Goal: Transaction & Acquisition: Purchase product/service

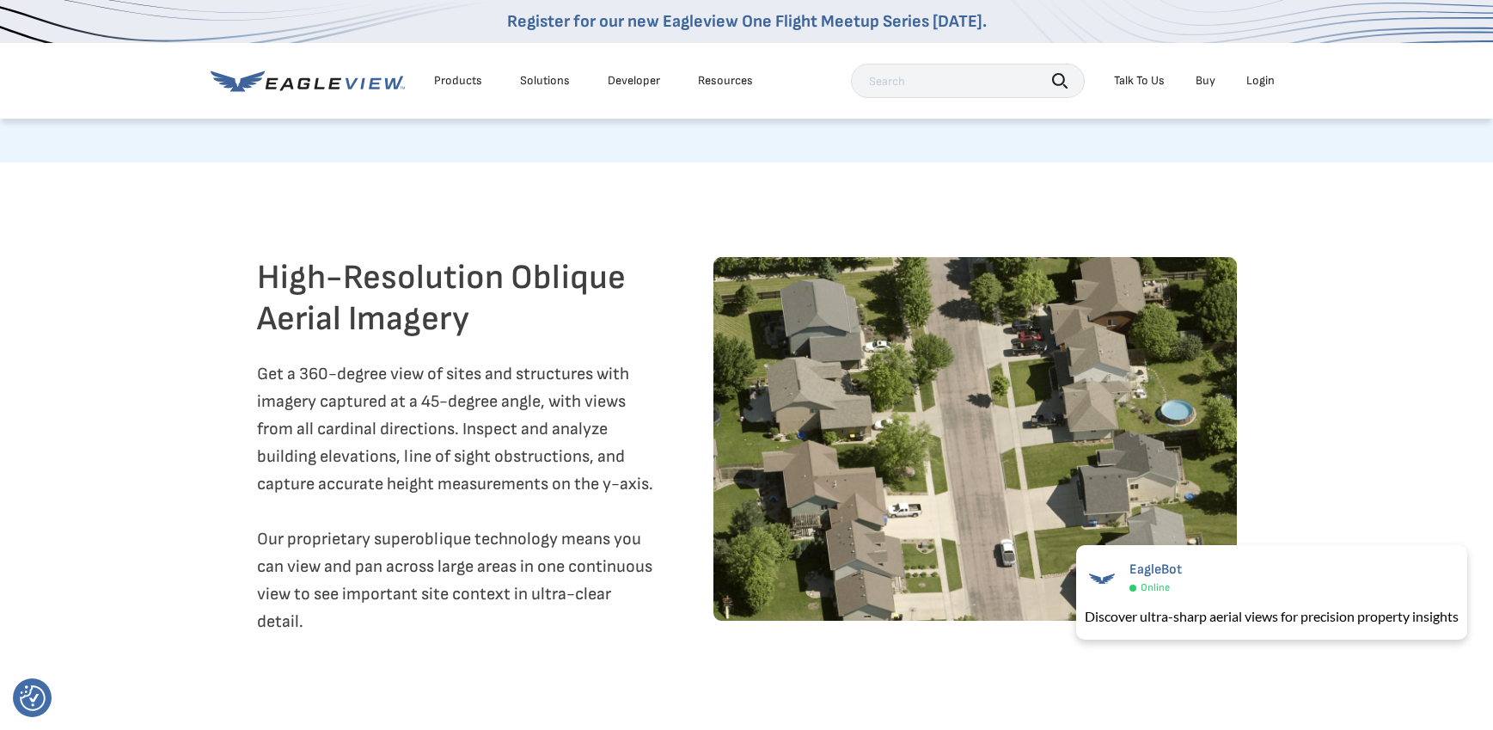
scroll to position [1719, 0]
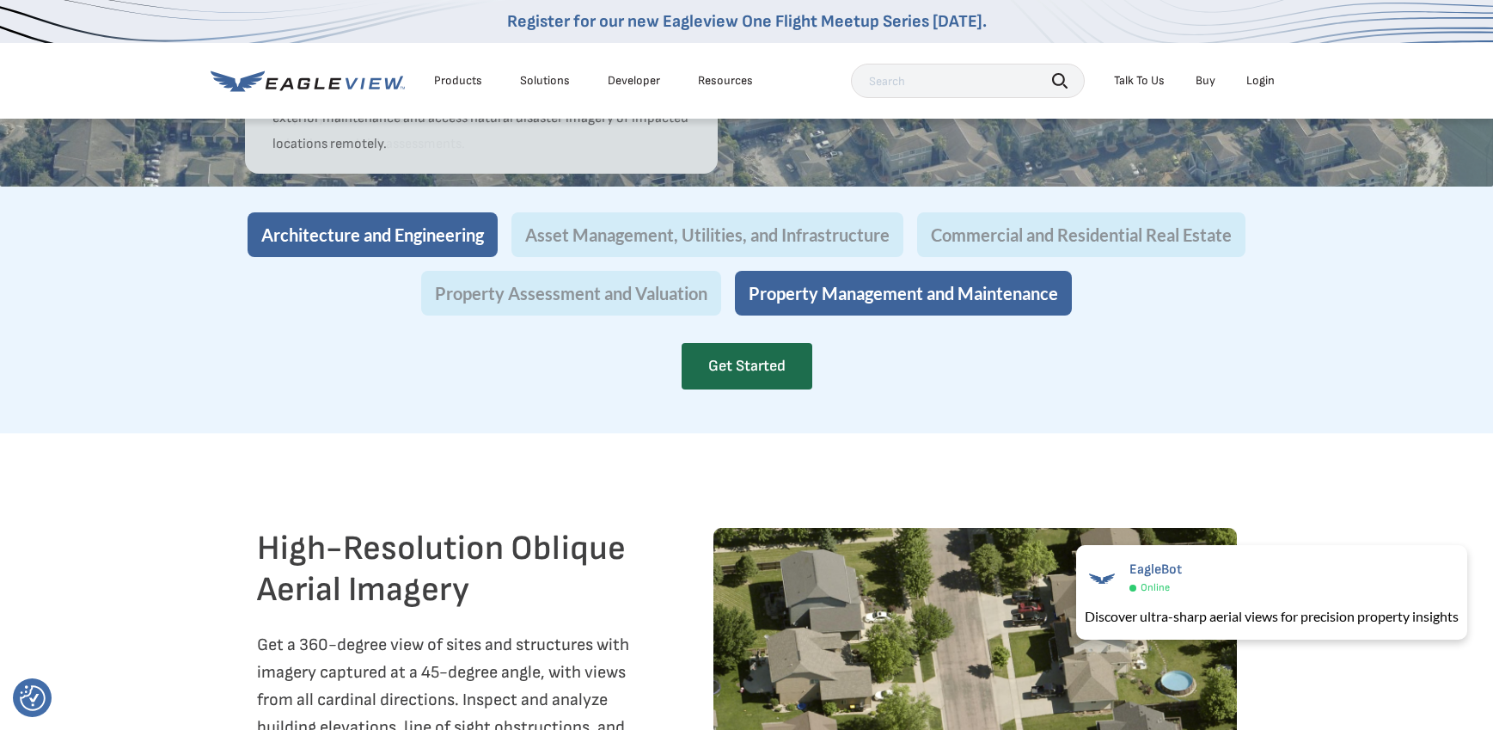
click at [321, 257] on button "Architecture and Engineering" at bounding box center [373, 234] width 250 height 45
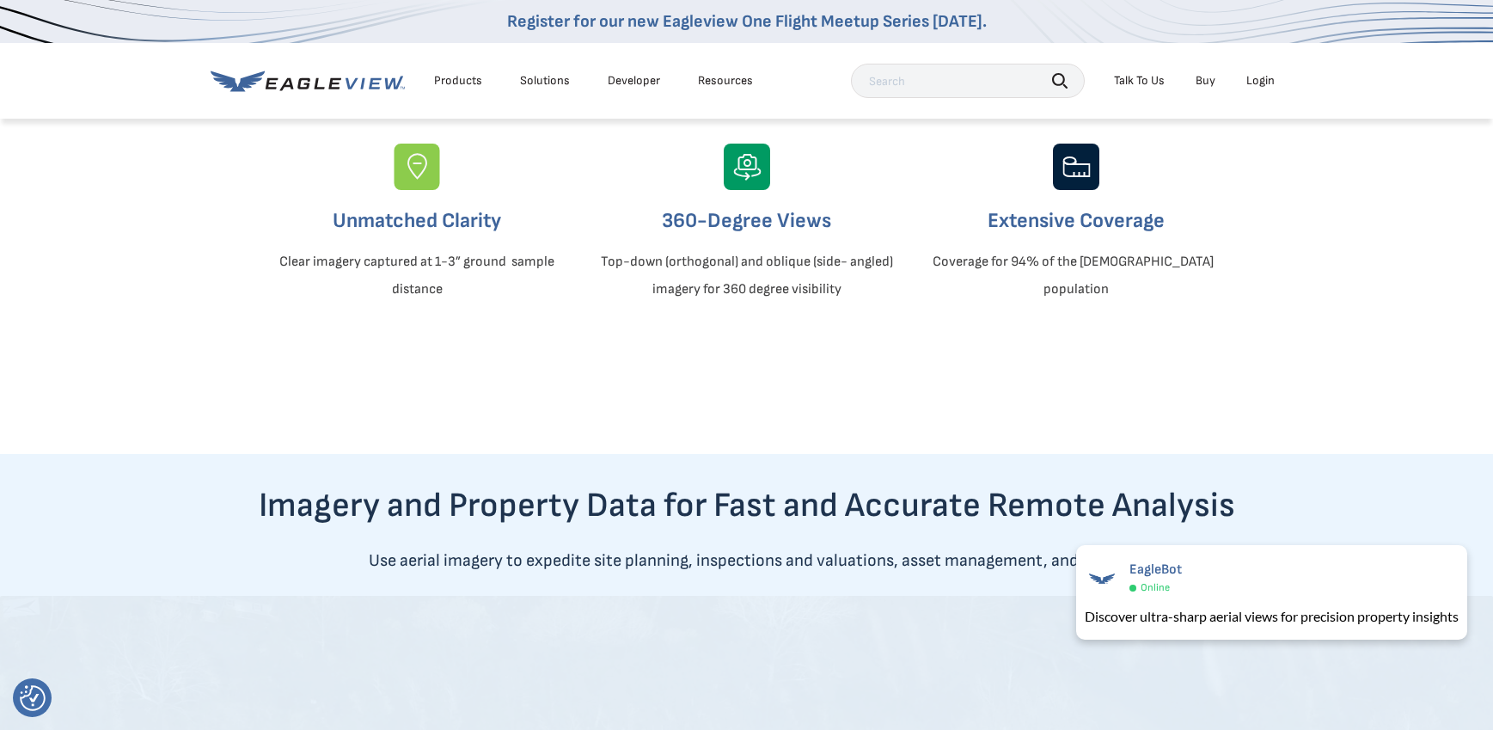
scroll to position [0, 0]
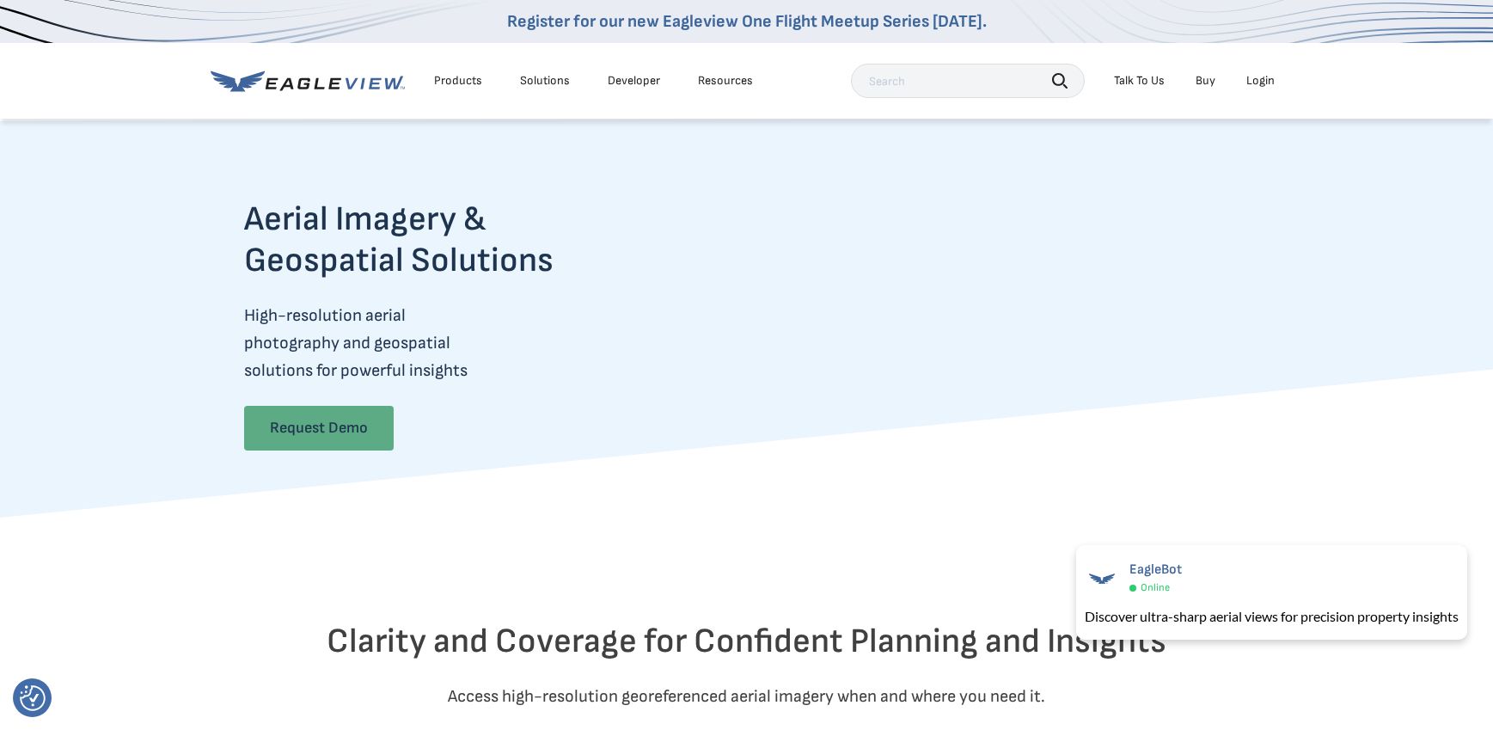
click at [309, 418] on link "Request Demo" at bounding box center [319, 428] width 150 height 45
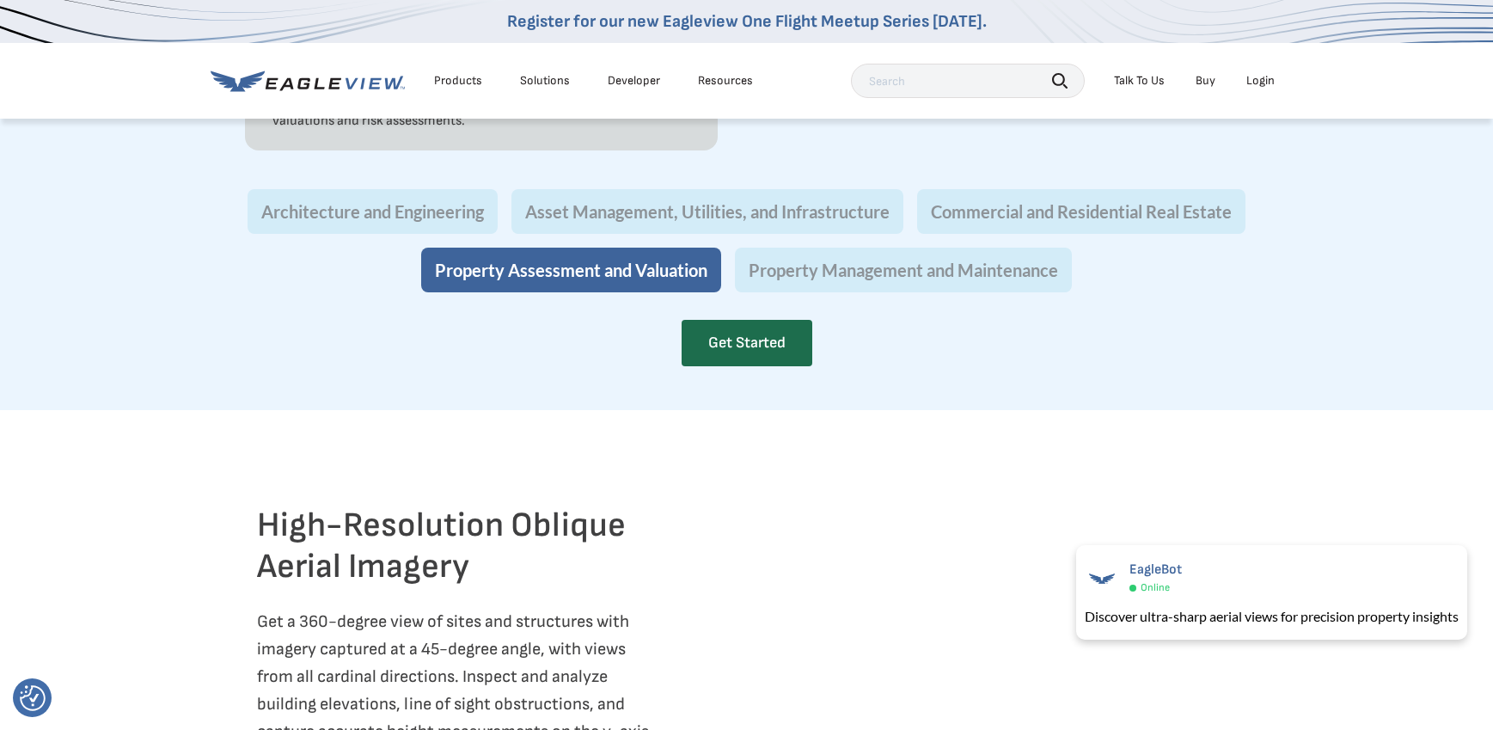
scroll to position [1719, 0]
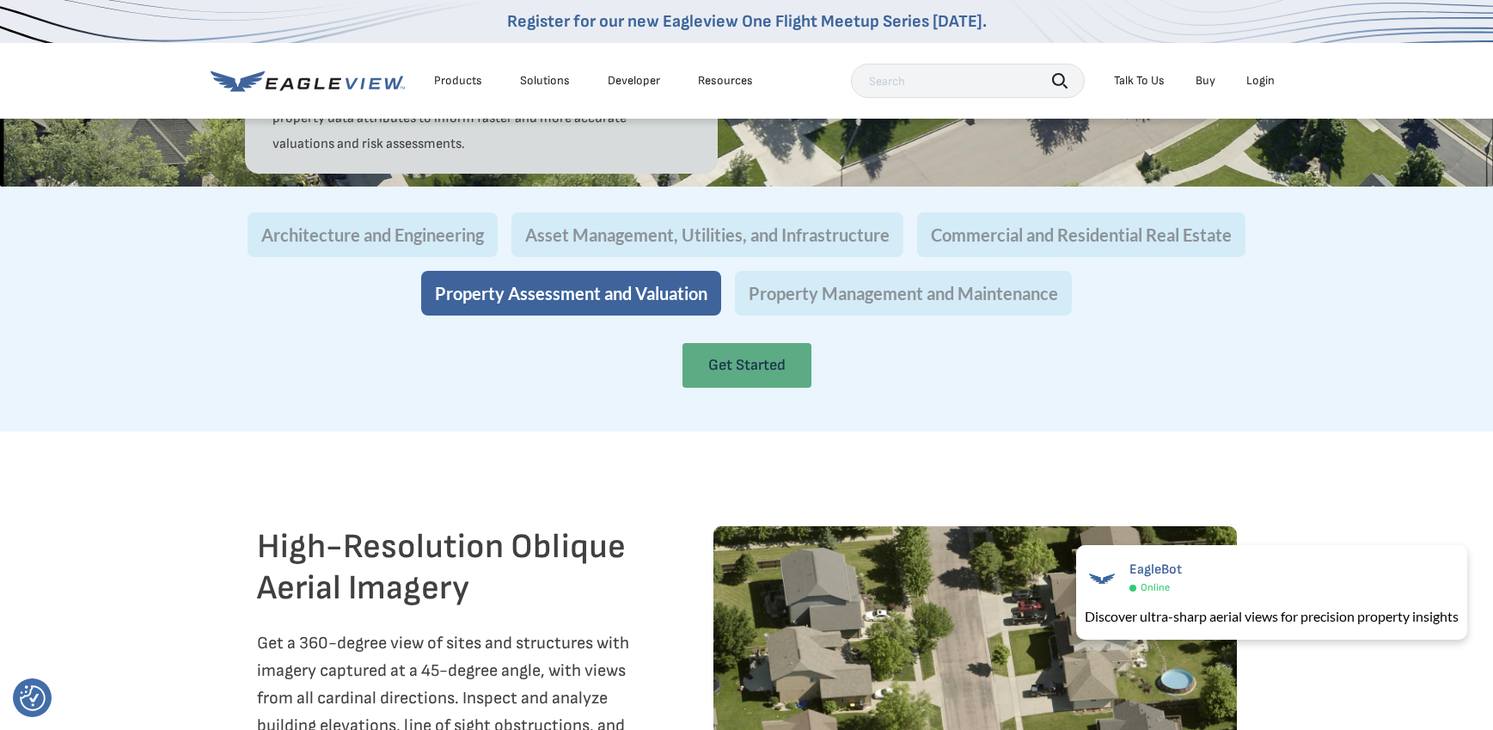
click at [724, 388] on link "Get Started" at bounding box center [746, 365] width 129 height 45
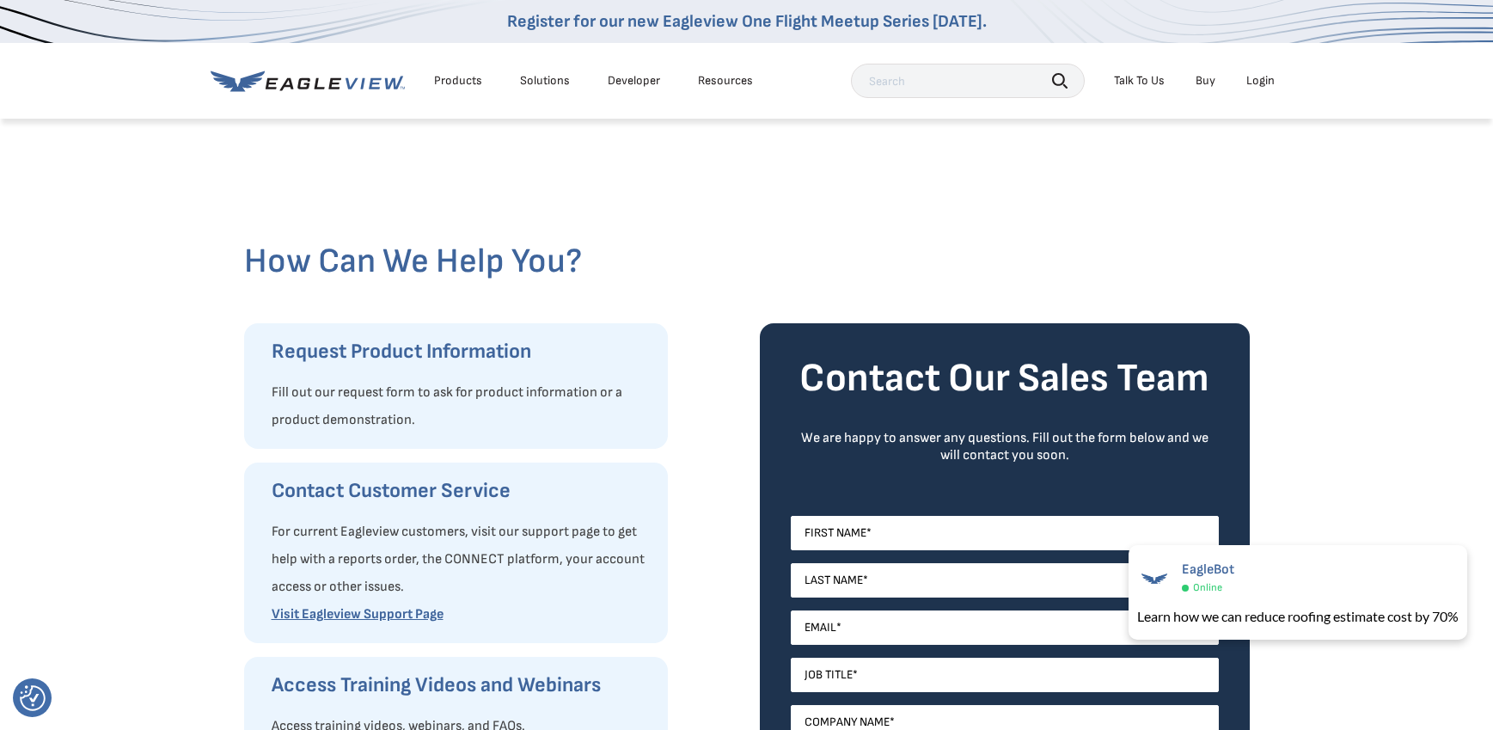
click at [458, 83] on div "Products" at bounding box center [458, 80] width 48 height 15
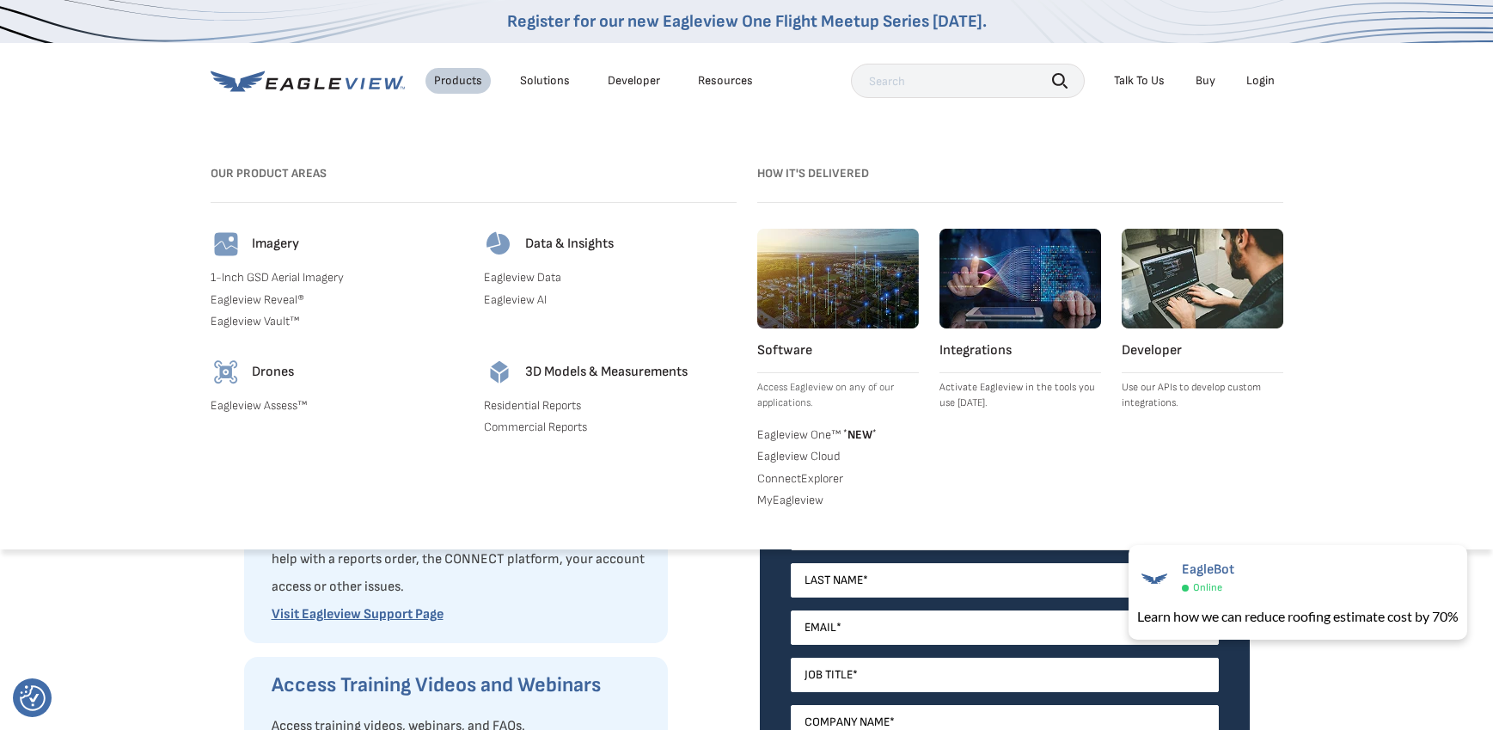
click at [537, 401] on link "Residential Reports" at bounding box center [610, 405] width 253 height 15
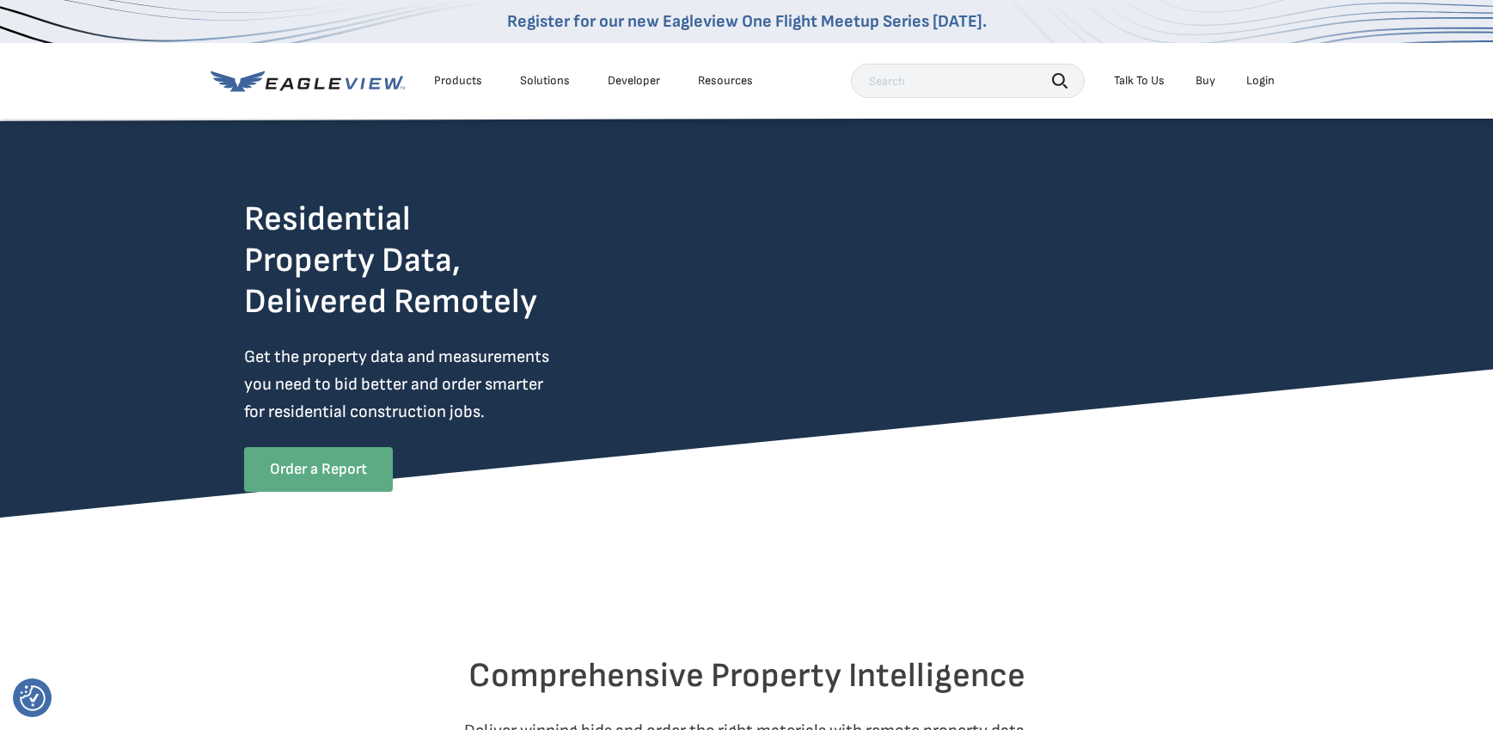
click at [346, 466] on link "Order a Report" at bounding box center [318, 469] width 149 height 45
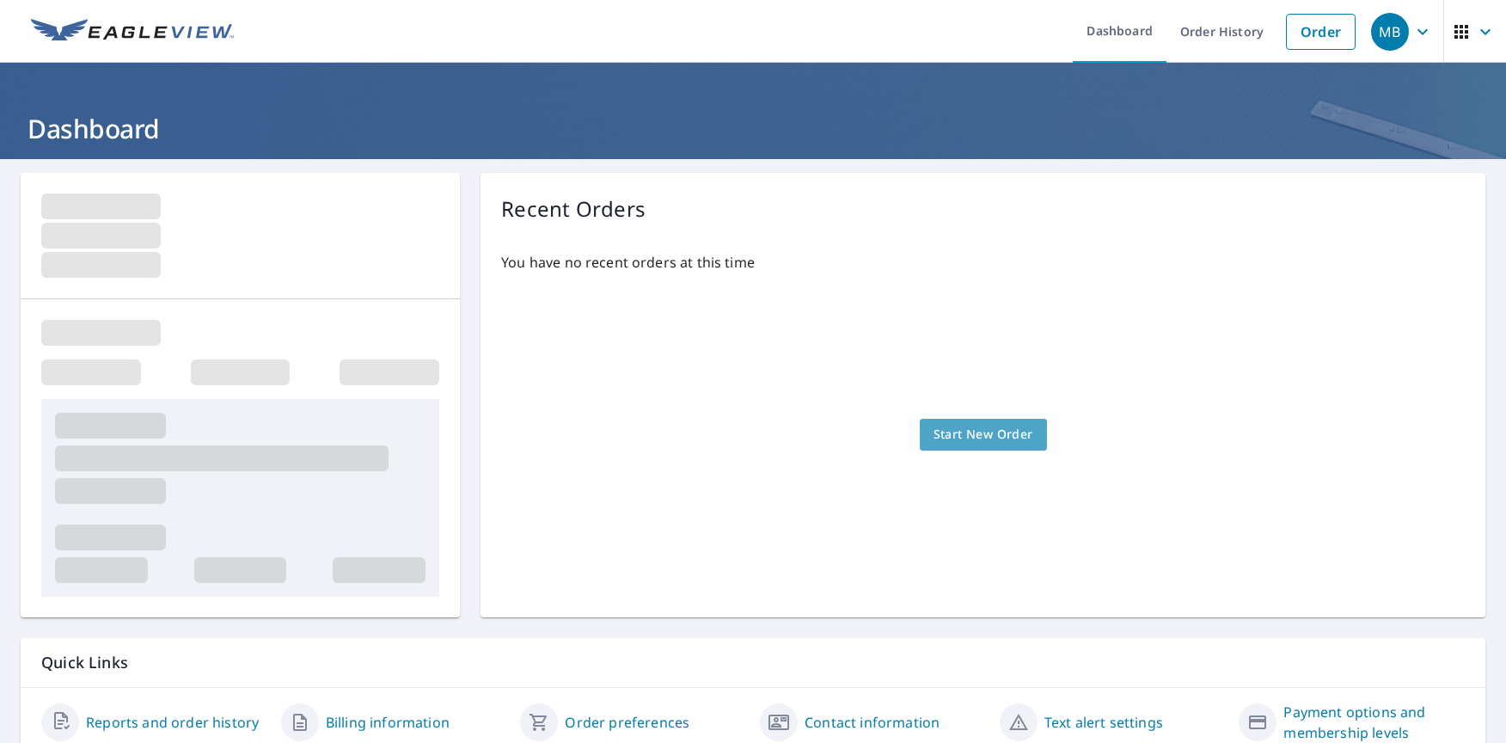
click at [964, 435] on span "Start New Order" at bounding box center [983, 434] width 100 height 21
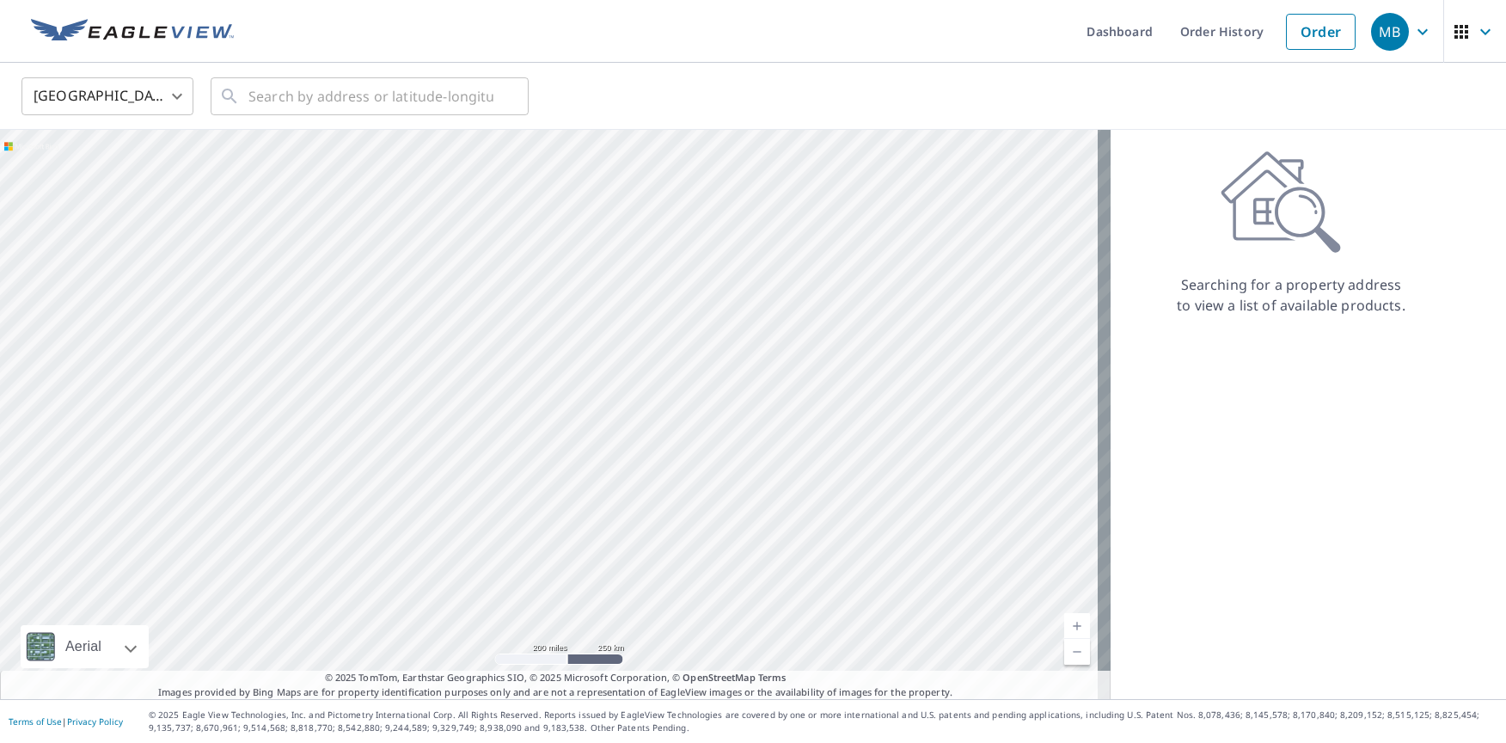
click at [905, 316] on div at bounding box center [555, 414] width 1111 height 569
click at [935, 332] on div at bounding box center [555, 414] width 1111 height 569
click at [1225, 297] on p "Searching for a property address to view a list of available products." at bounding box center [1291, 294] width 230 height 41
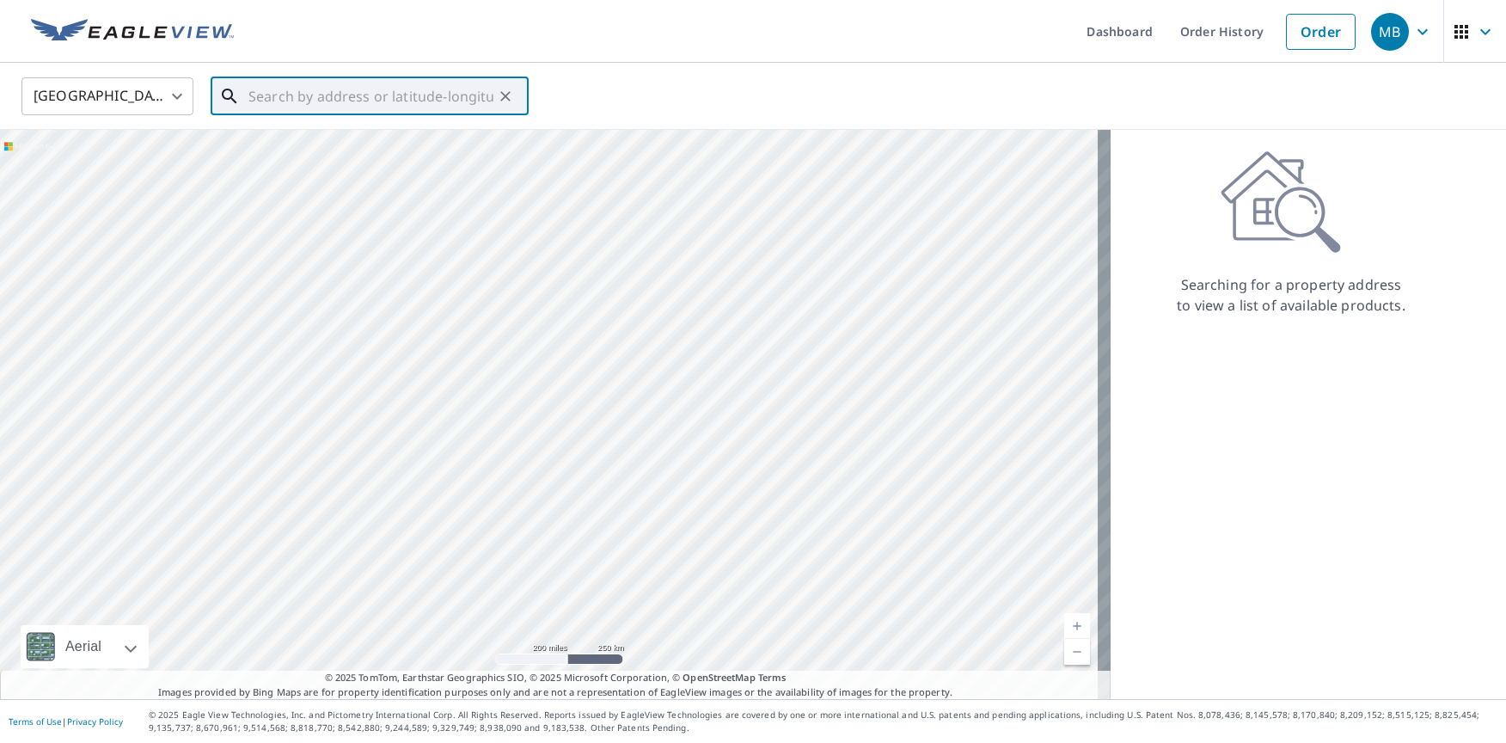
click at [272, 91] on input "text" at bounding box center [370, 96] width 245 height 48
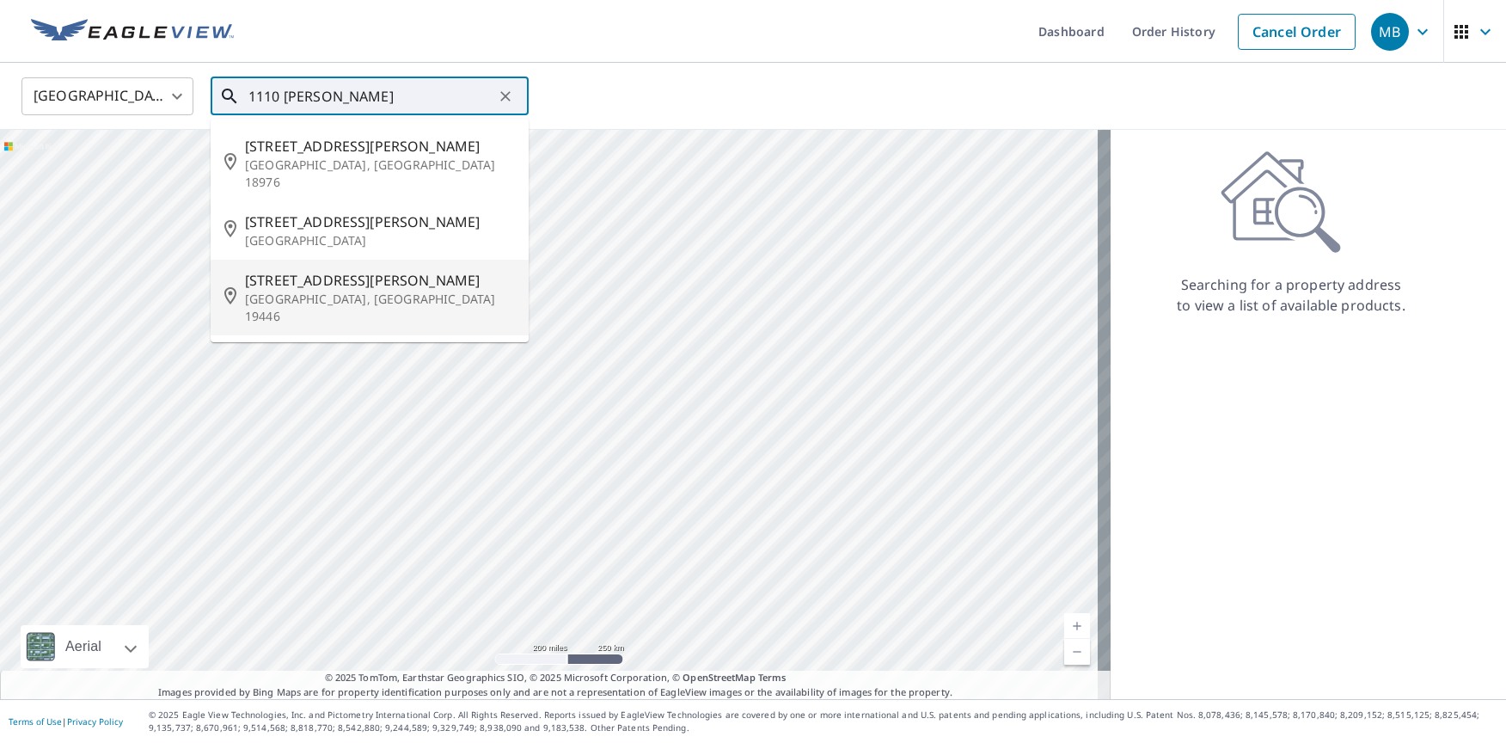
click at [310, 291] on p "[GEOGRAPHIC_DATA], [GEOGRAPHIC_DATA] 19446" at bounding box center [380, 308] width 270 height 34
type input "[STREET_ADDRESS][PERSON_NAME]"
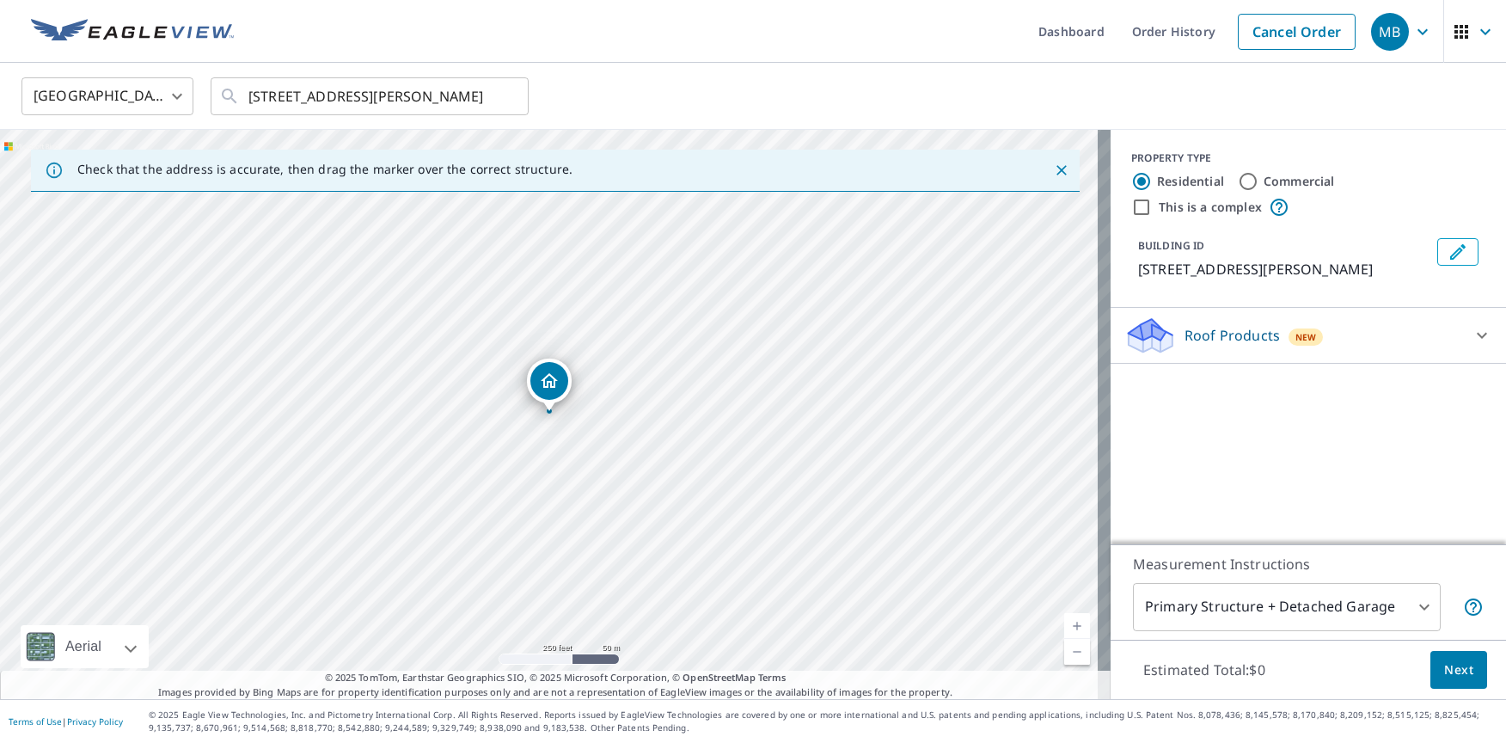
click at [1244, 339] on p "Roof Products" at bounding box center [1231, 335] width 95 height 21
click at [547, 383] on icon "Dropped pin, building 1, Residential property, 1110 W Thomas Rd Lansdale, PA 19…" at bounding box center [549, 380] width 17 height 15
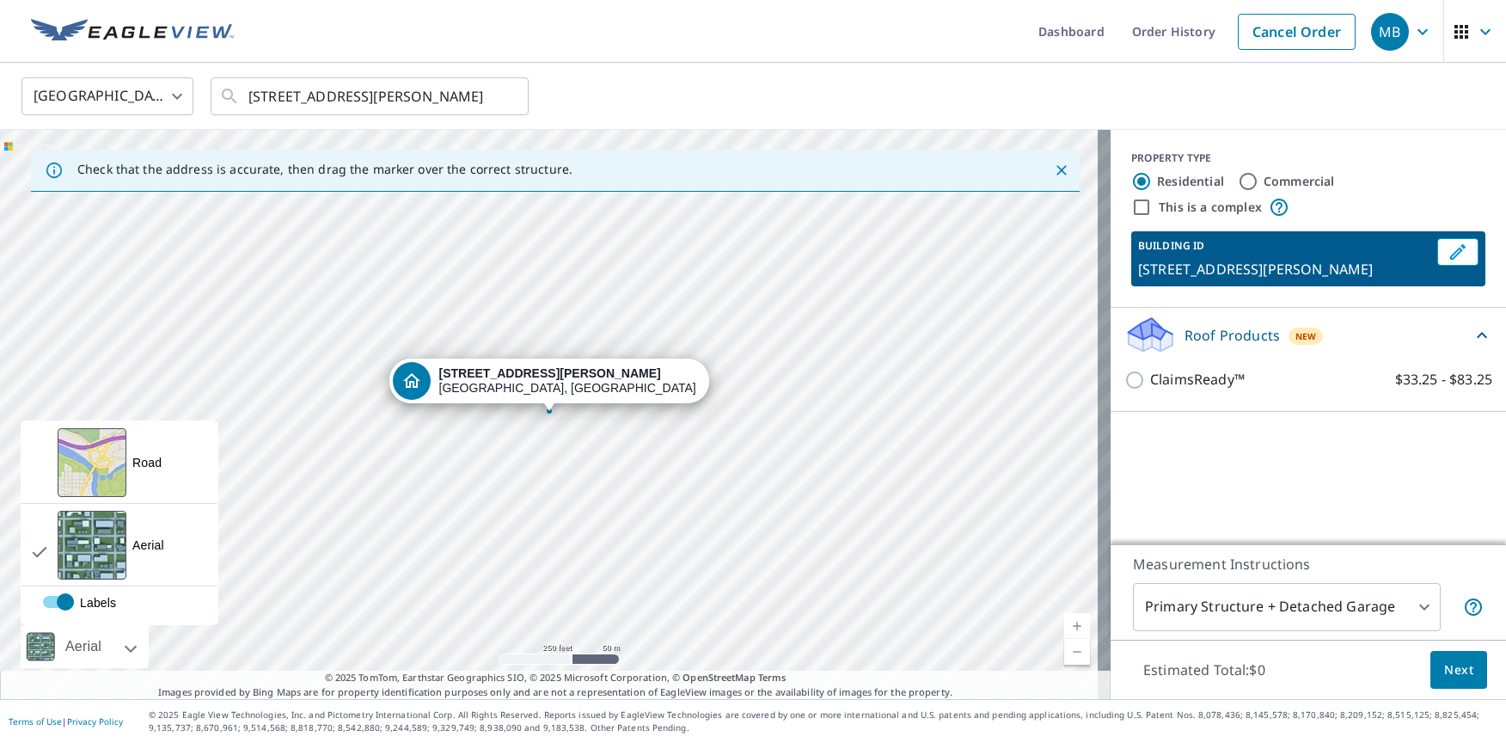
click at [120, 649] on div "Aerial" at bounding box center [85, 646] width 128 height 43
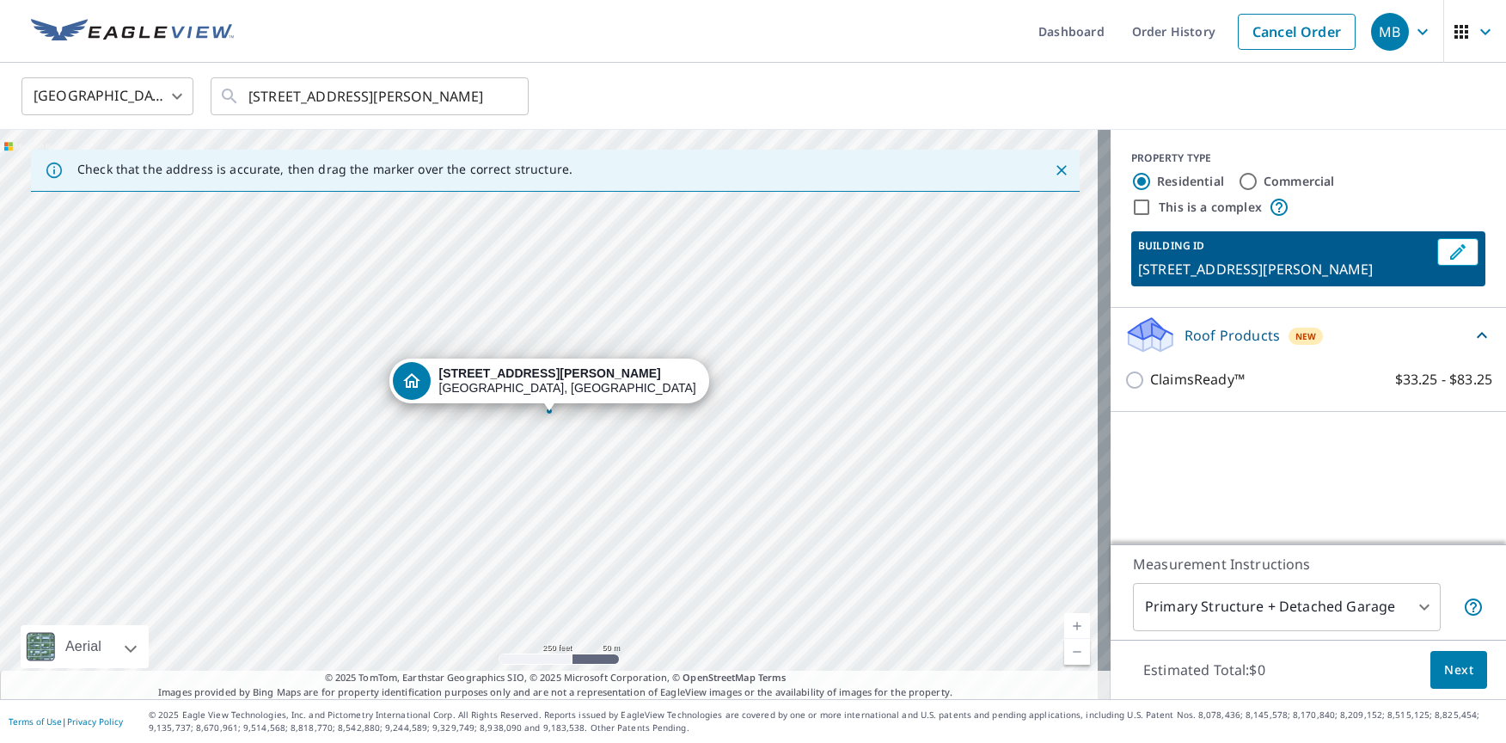
click at [72, 649] on div "Aerial" at bounding box center [83, 646] width 46 height 43
click at [1464, 674] on button "Next" at bounding box center [1458, 670] width 57 height 39
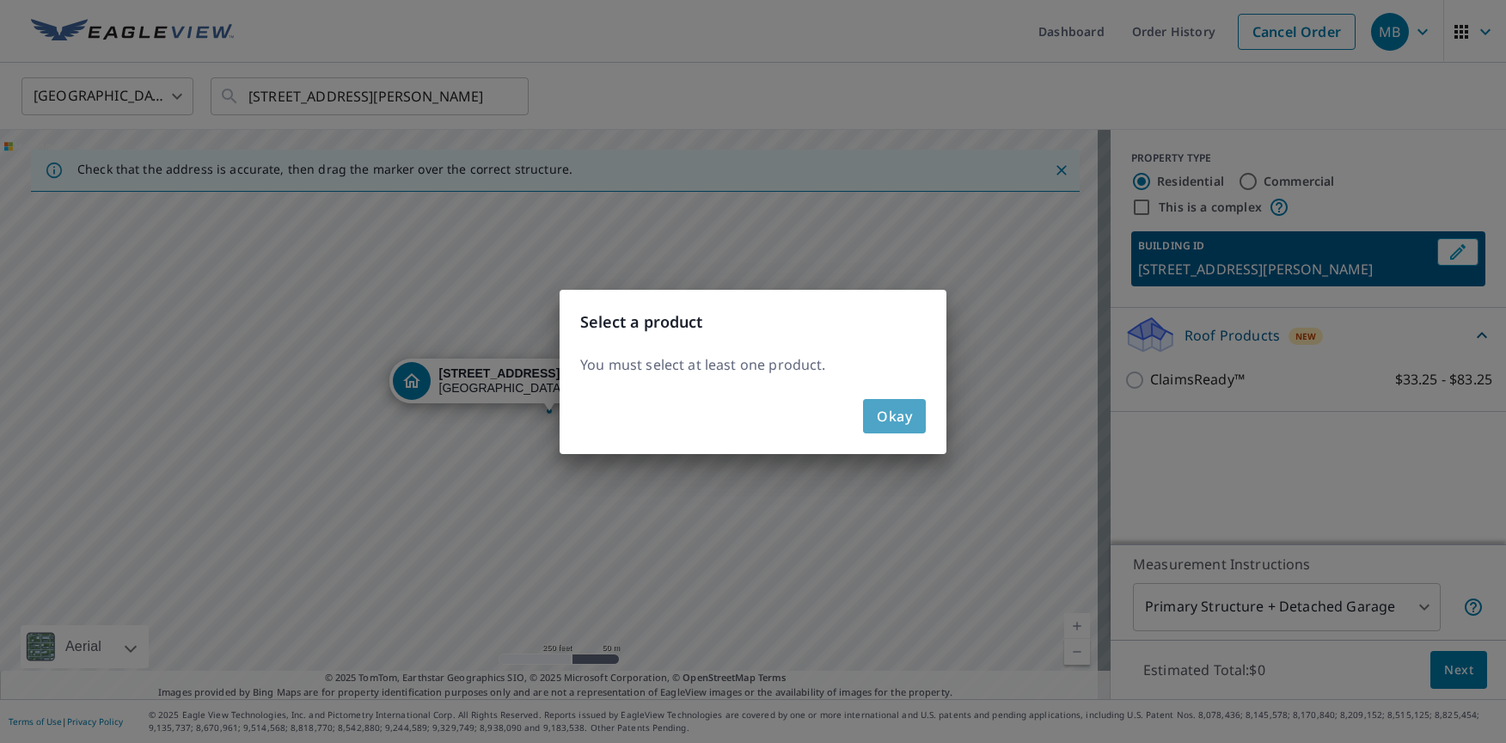
click at [882, 417] on span "Okay" at bounding box center [894, 416] width 35 height 24
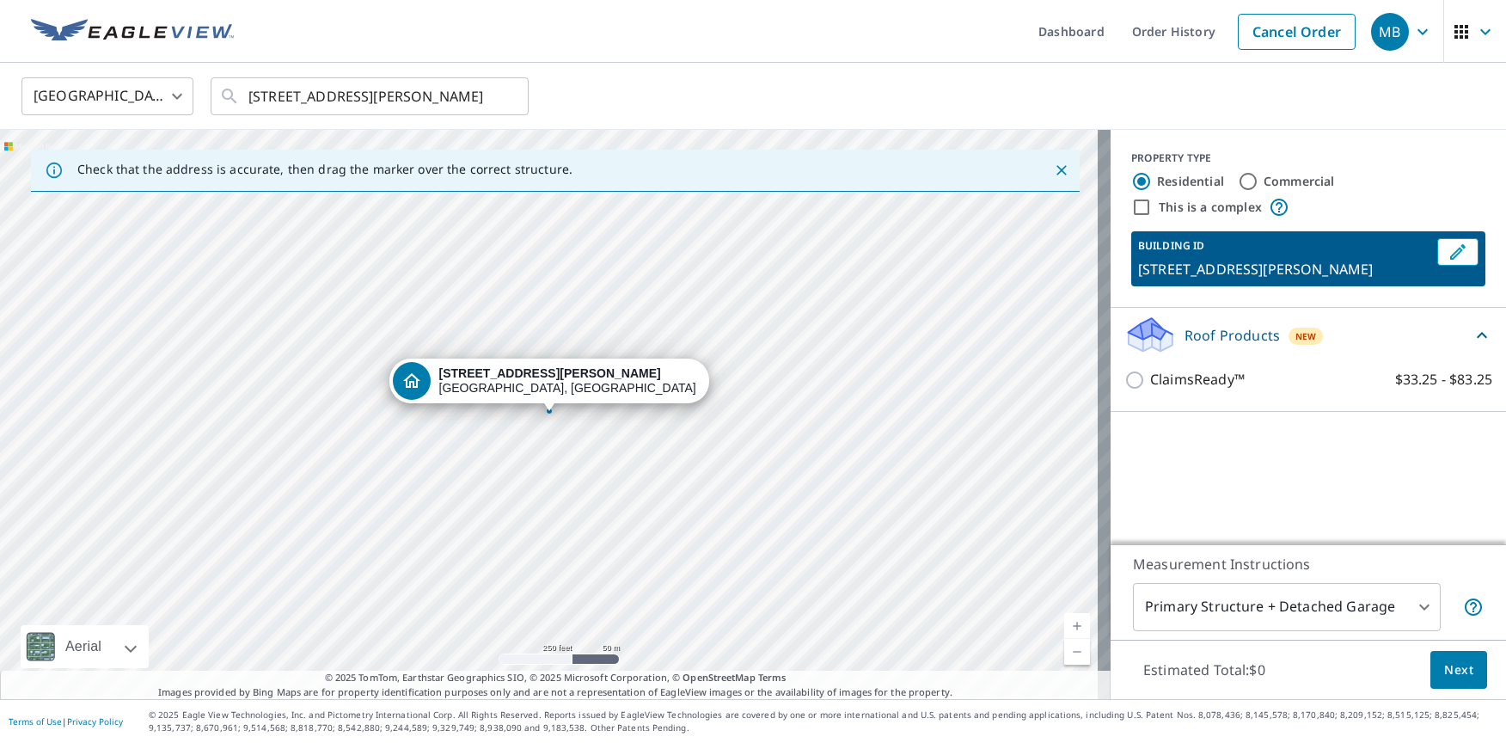
click at [1262, 444] on div "PROPERTY TYPE Residential Commercial This is a complex BUILDING ID [STREET_ADDR…" at bounding box center [1308, 337] width 395 height 414
click at [1472, 337] on icon at bounding box center [1482, 335] width 21 height 21
click at [1477, 337] on icon at bounding box center [1482, 336] width 10 height 6
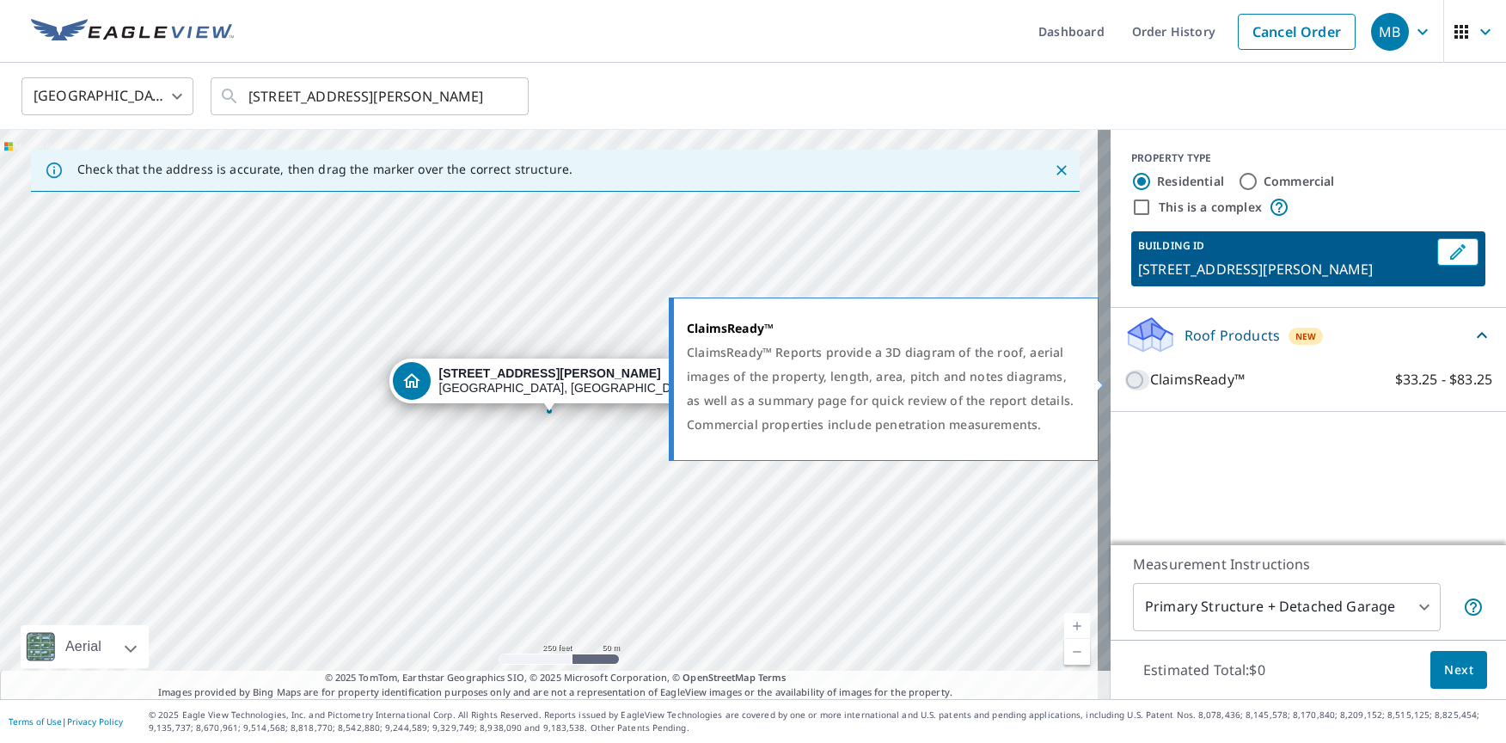
click at [1128, 377] on input "ClaimsReady™ $33.25 - $83.25" at bounding box center [1137, 380] width 26 height 21
checkbox input "true"
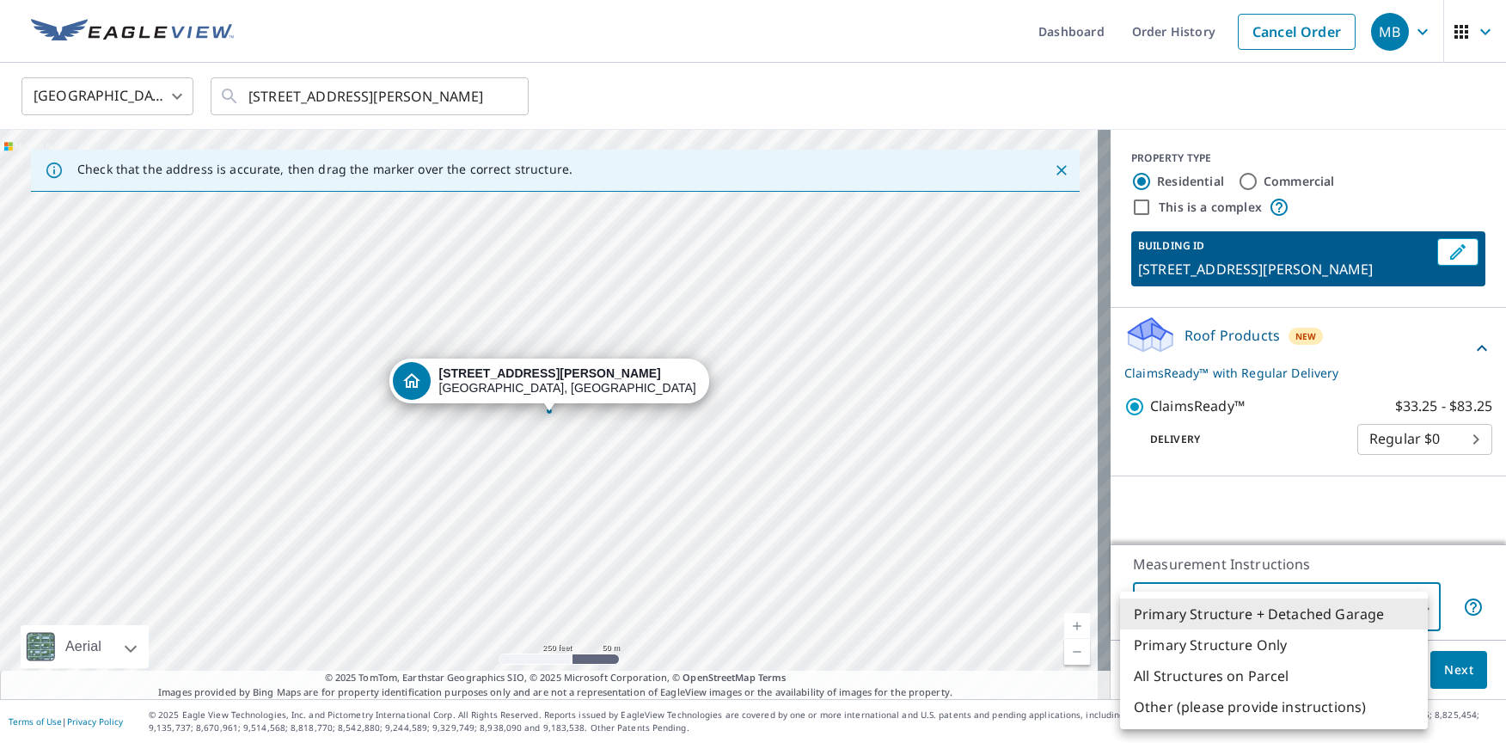
click at [1413, 611] on body "MB MB Dashboard Order History Cancel Order MB United States [GEOGRAPHIC_DATA] ​…" at bounding box center [753, 371] width 1506 height 743
click at [1224, 648] on li "Primary Structure Only" at bounding box center [1274, 644] width 308 height 31
type input "2"
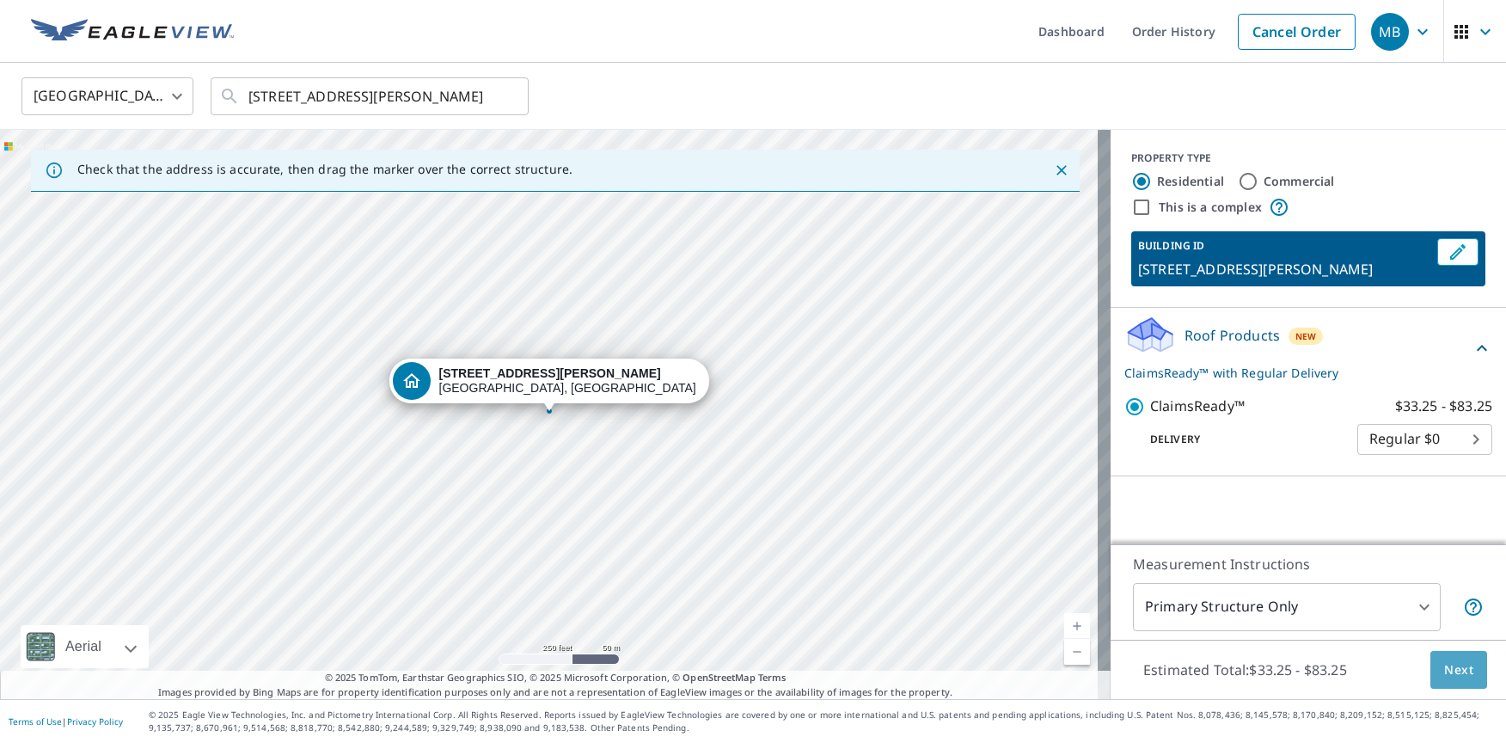
click at [1444, 671] on span "Next" at bounding box center [1458, 669] width 29 height 21
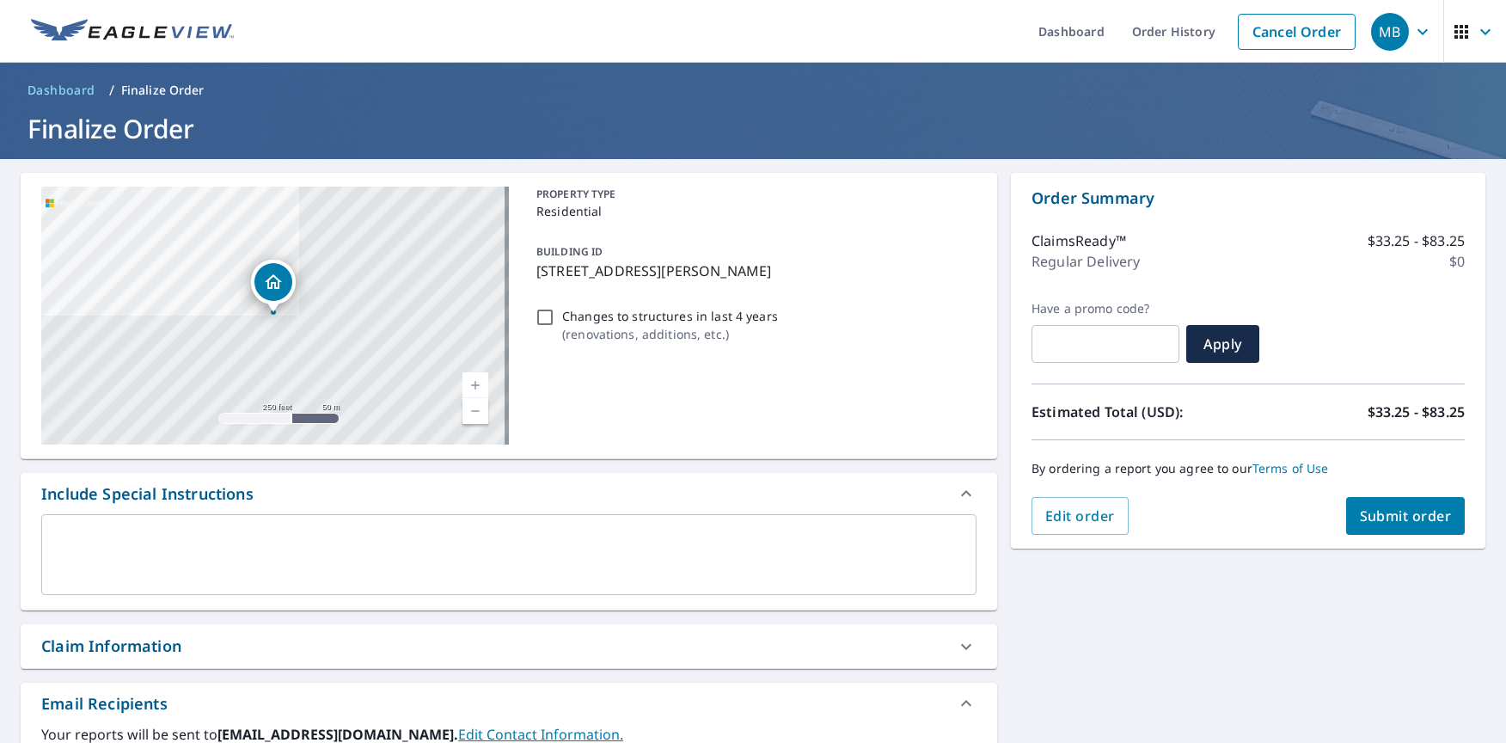
click at [213, 553] on textarea at bounding box center [508, 554] width 911 height 49
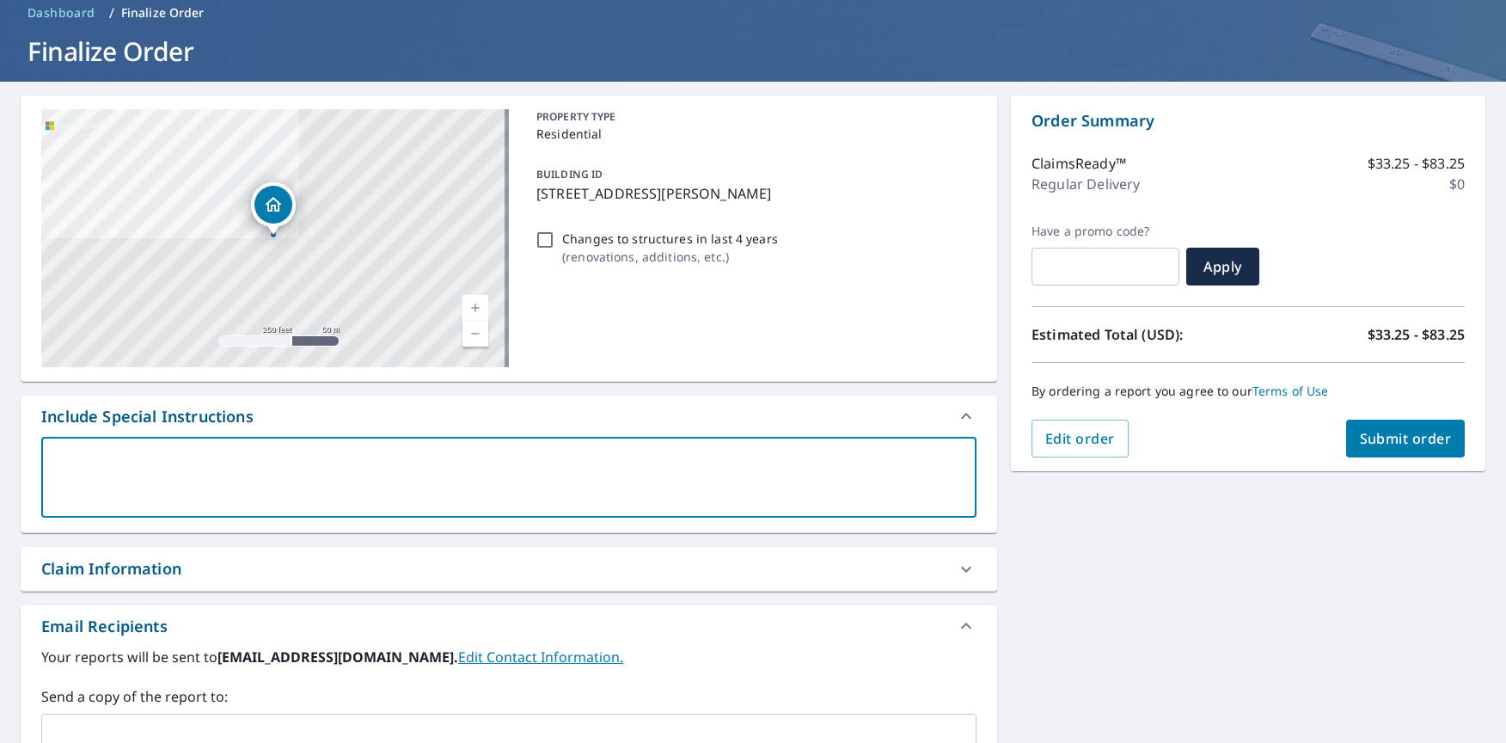
scroll to position [258, 0]
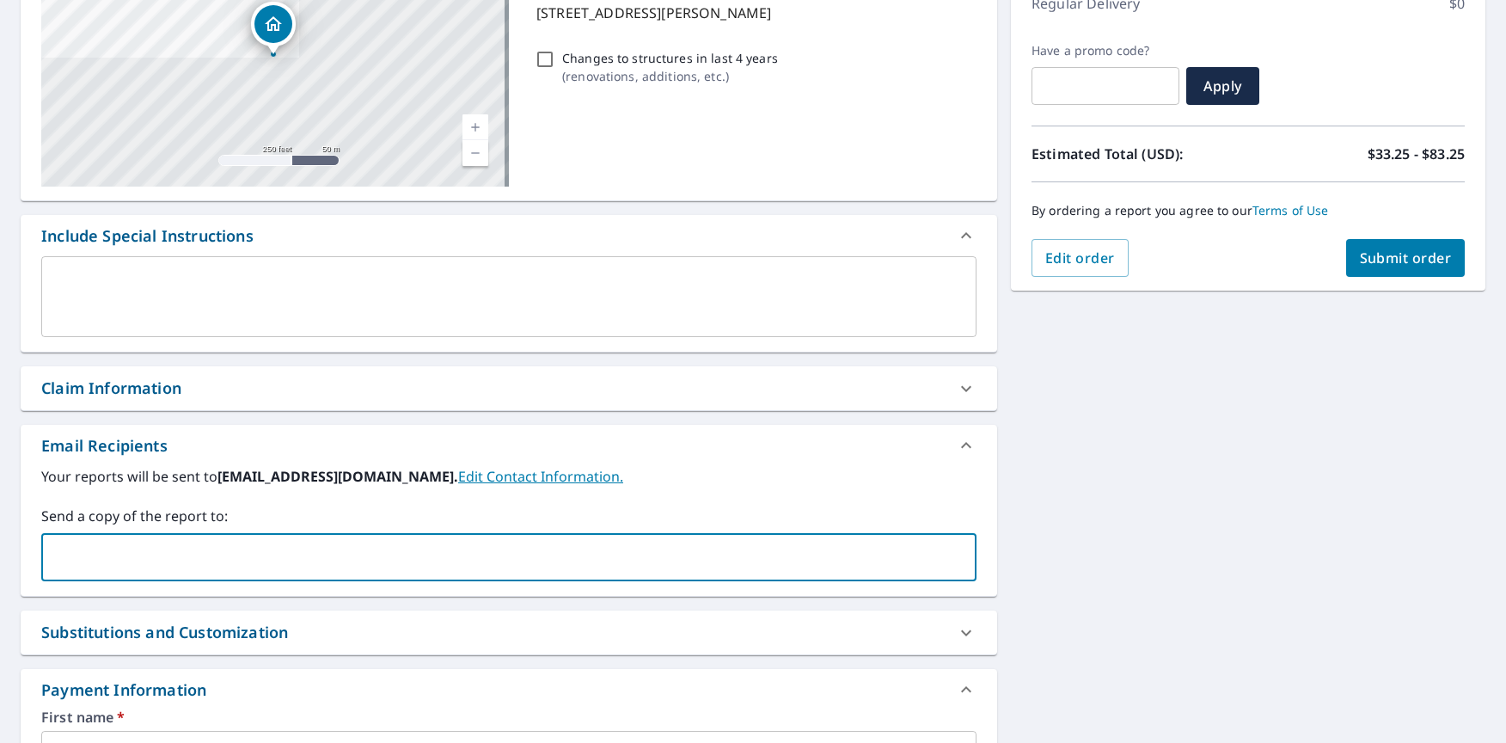
click at [242, 567] on input "text" at bounding box center [496, 557] width 894 height 33
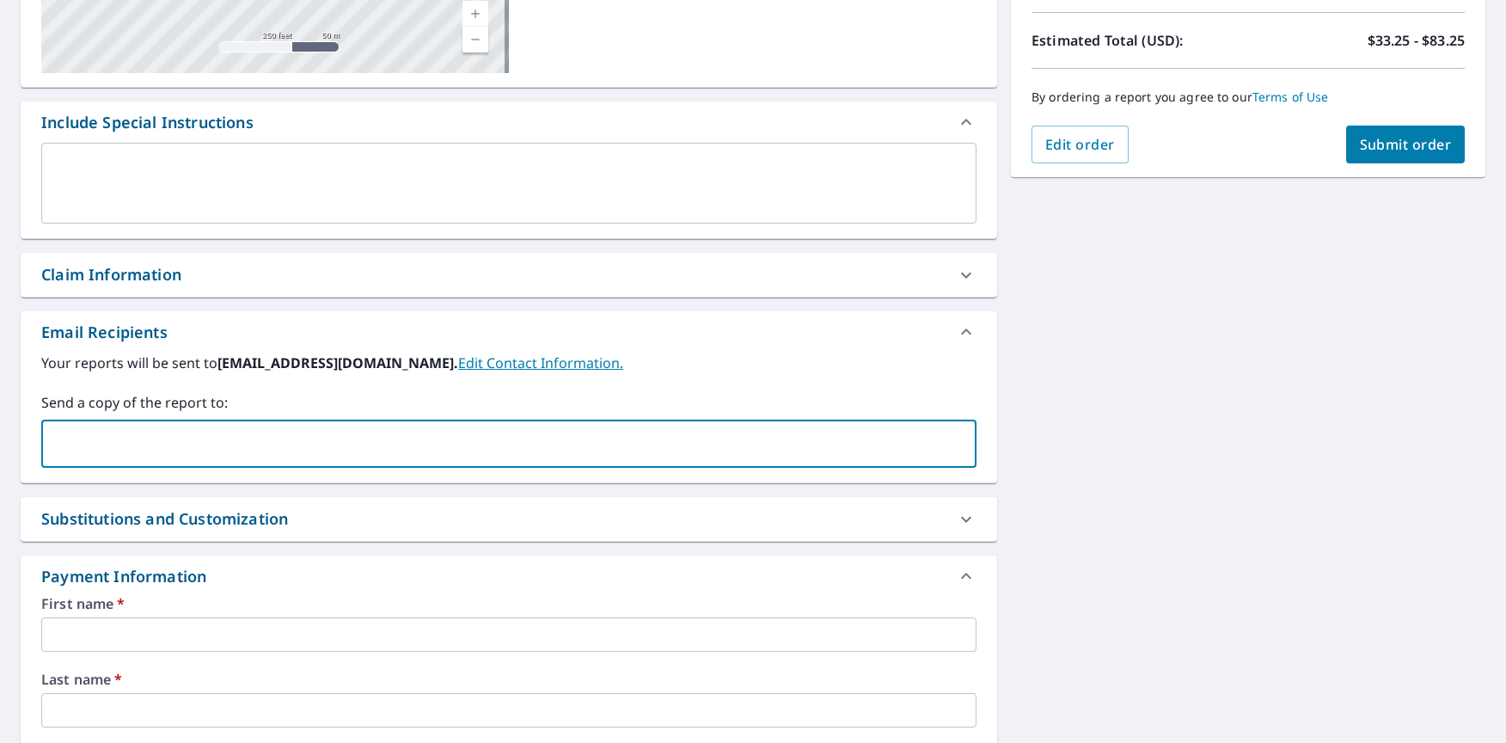
scroll to position [602, 0]
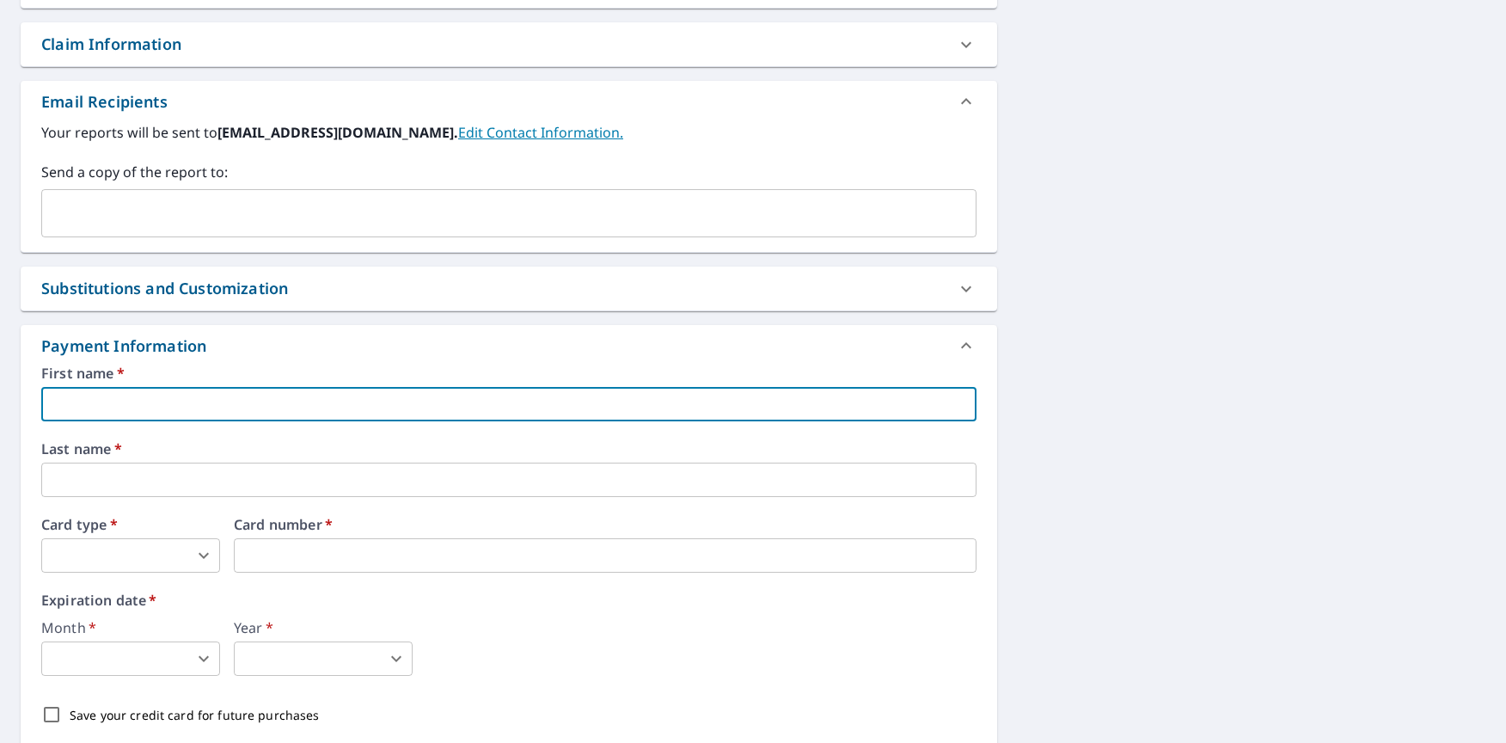
click at [199, 402] on input "text" at bounding box center [508, 404] width 935 height 34
type input "[PERSON_NAME]"
type input "[EMAIL_ADDRESS][DOMAIN_NAME]"
type input "[PERSON_NAME]"
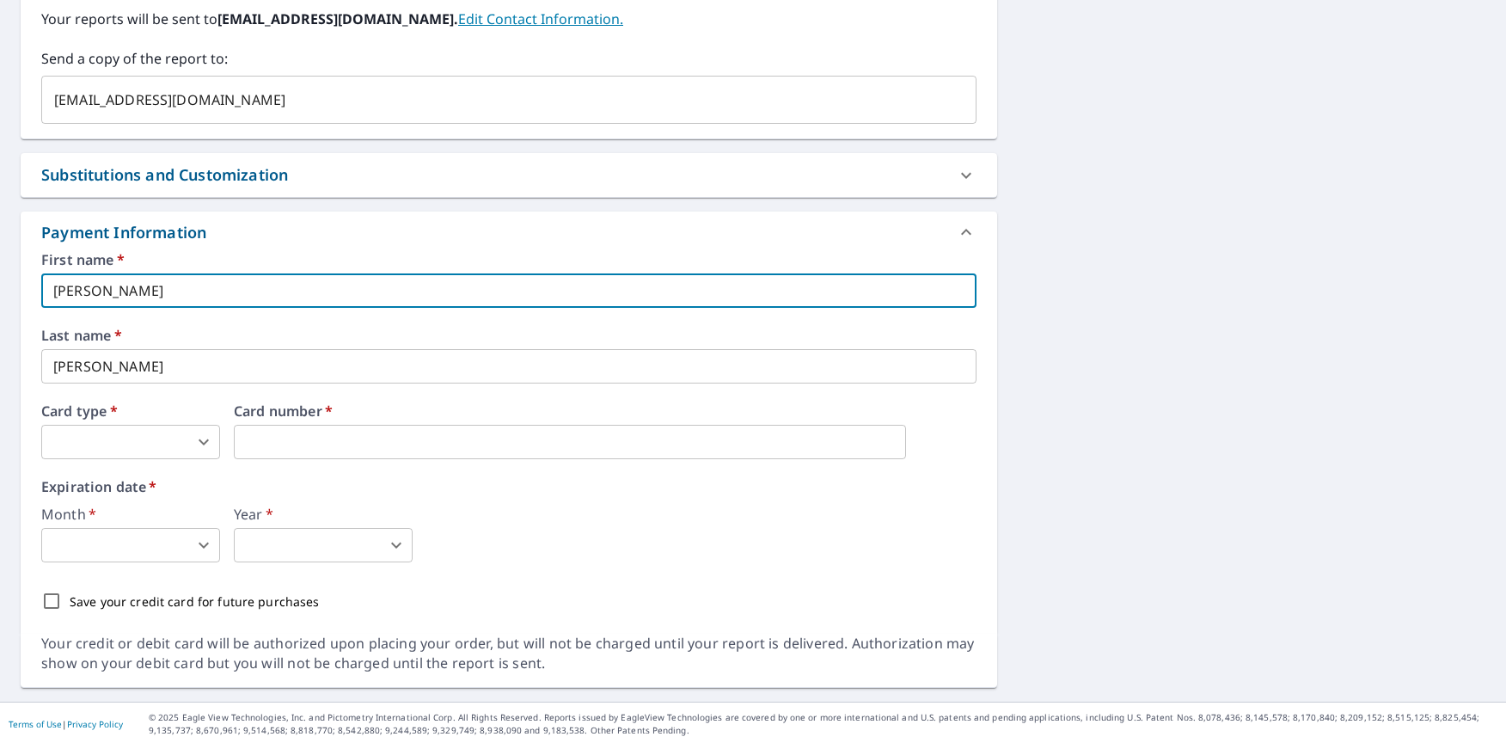
scroll to position [718, 0]
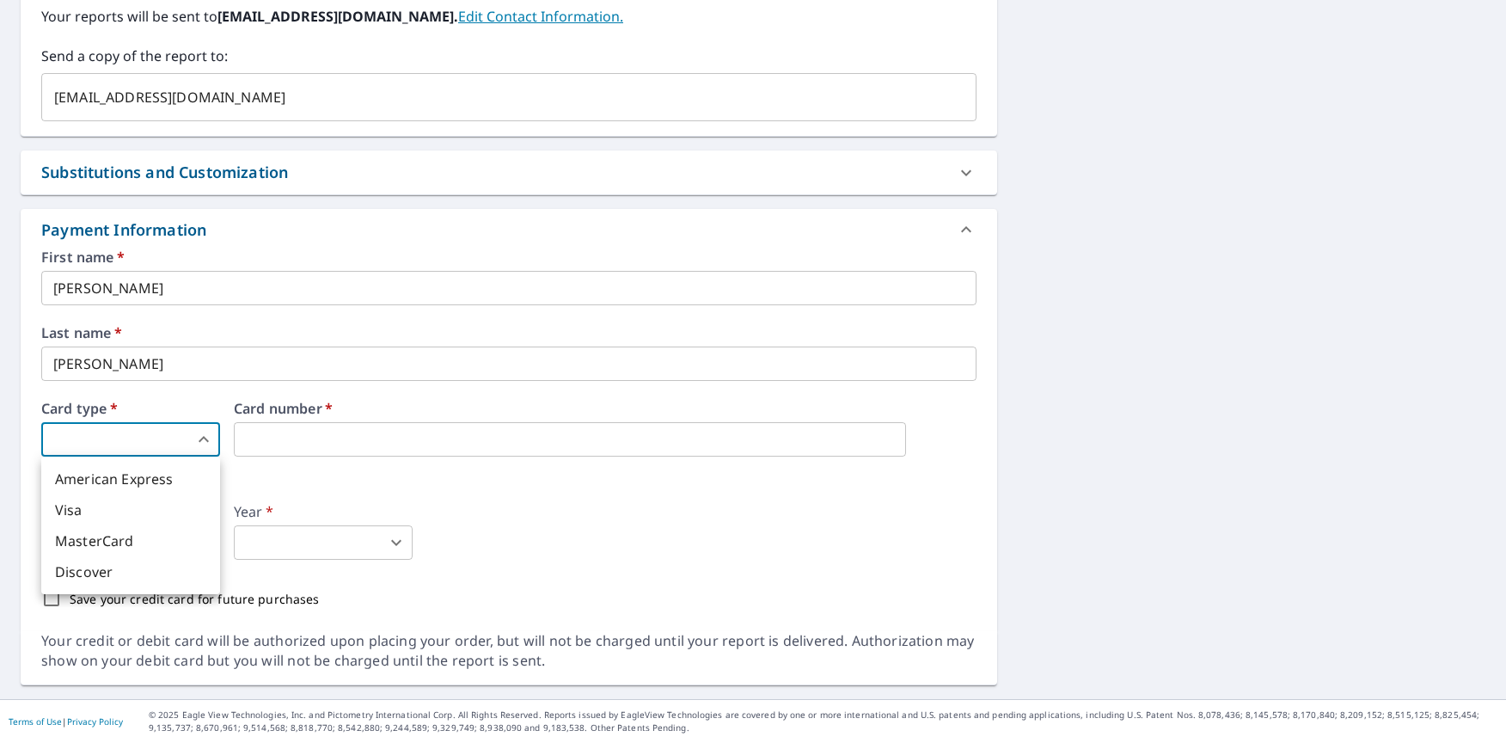
click at [150, 434] on body "MB MB Dashboard Order History Cancel Order MB Dashboard / Finalize Order Finali…" at bounding box center [753, 371] width 1506 height 743
click at [88, 523] on li "Visa" at bounding box center [130, 509] width 179 height 31
type input "2"
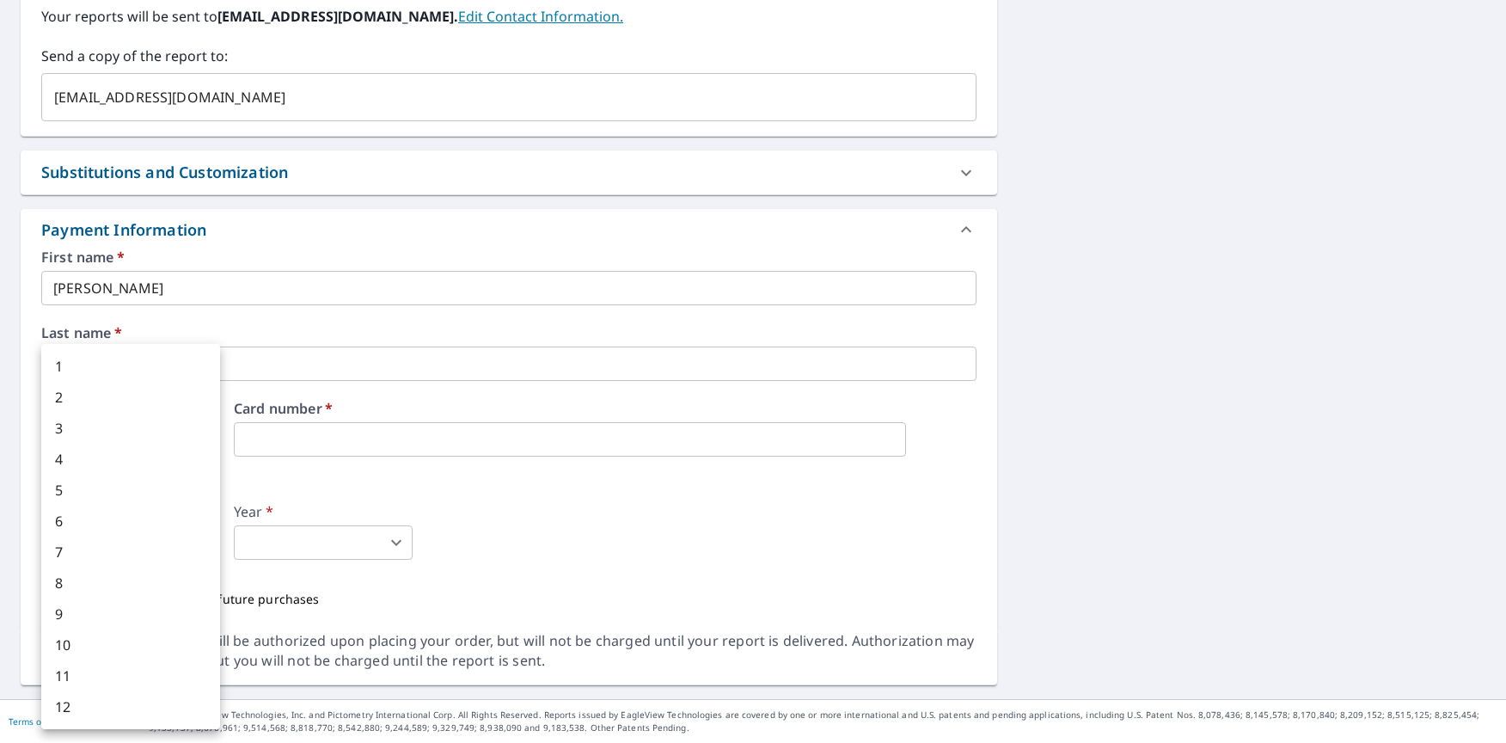
click at [134, 549] on body "MB MB Dashboard Order History Cancel Order MB Dashboard / Finalize Order Finali…" at bounding box center [753, 371] width 1506 height 743
click at [601, 559] on div at bounding box center [753, 371] width 1506 height 743
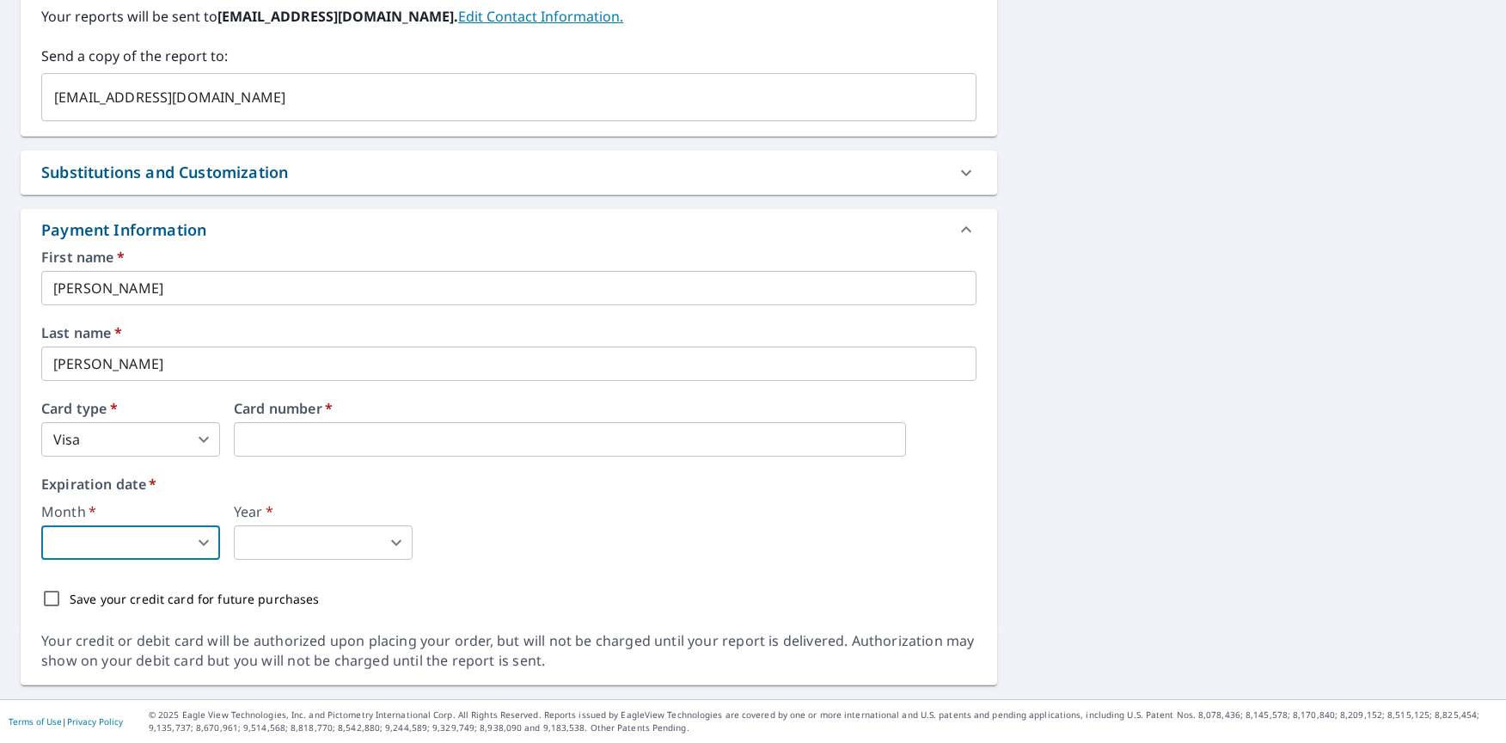
click at [165, 543] on body "MB MB Dashboard Order History Cancel Order MB Dashboard / Finalize Order Finali…" at bounding box center [753, 371] width 1506 height 743
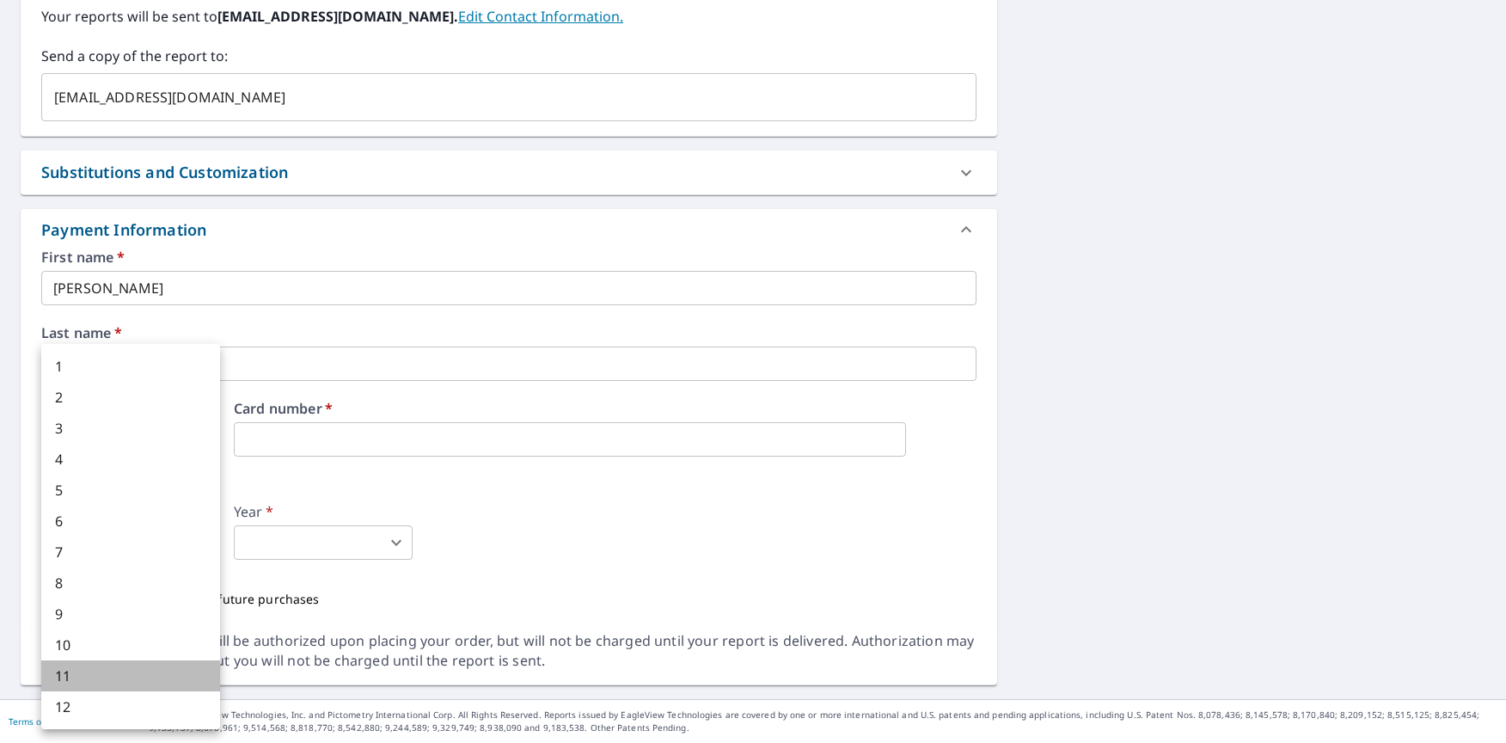
drag, startPoint x: 73, startPoint y: 676, endPoint x: 118, endPoint y: 659, distance: 47.9
click at [72, 676] on li "11" at bounding box center [130, 675] width 179 height 31
type input "11"
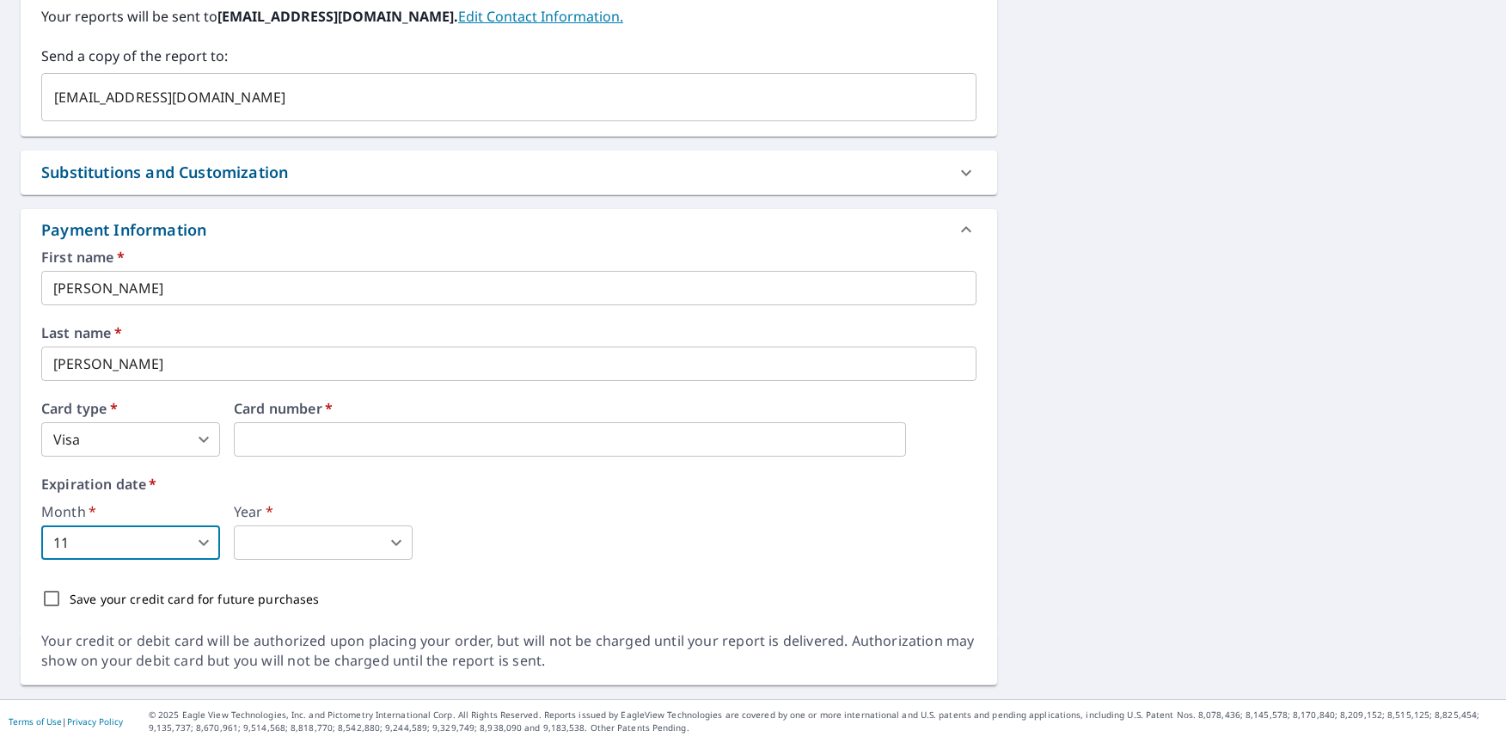
click at [378, 548] on body "MB MB Dashboard Order History Cancel Order MB Dashboard / Finalize Order Finali…" at bounding box center [753, 371] width 1506 height 743
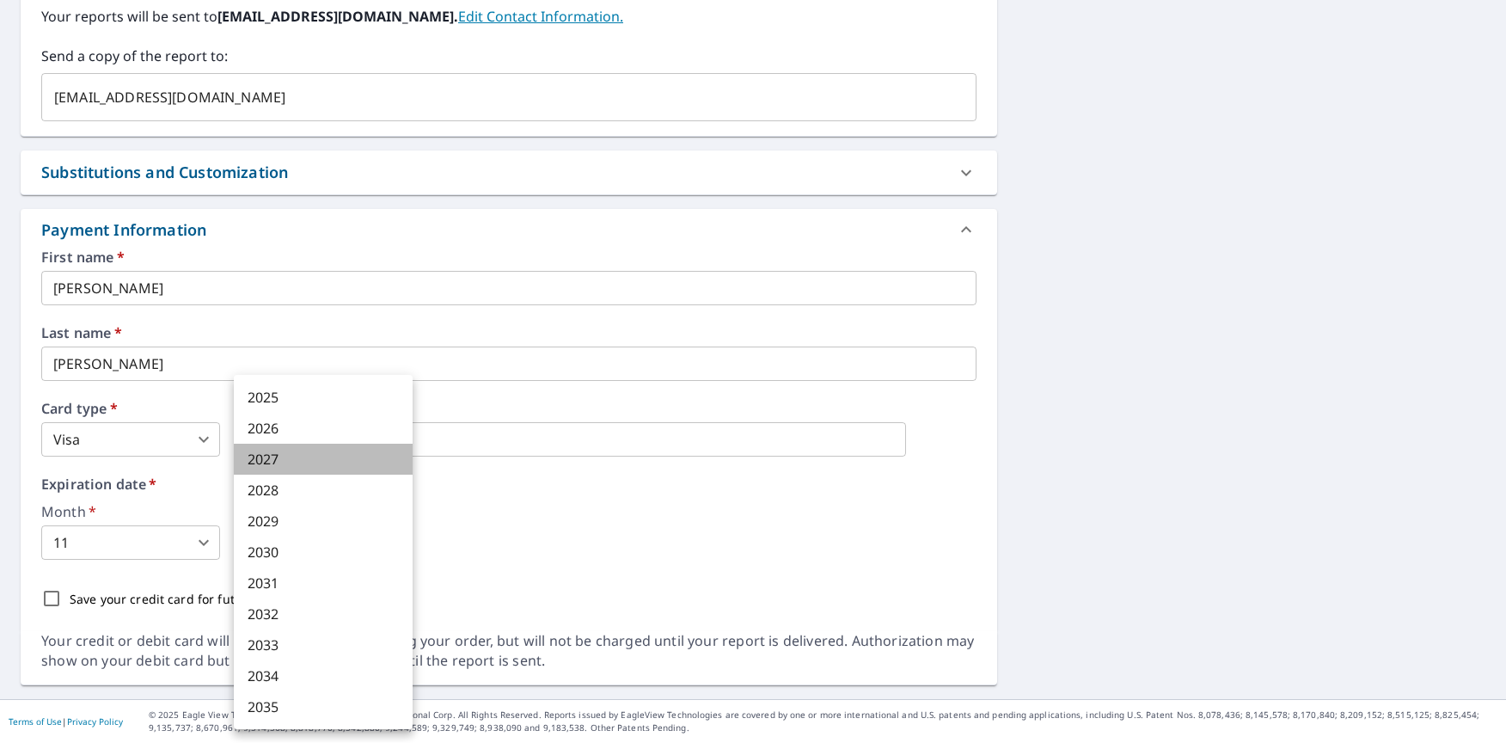
click at [278, 459] on li "2027" at bounding box center [323, 459] width 179 height 31
type input "2027"
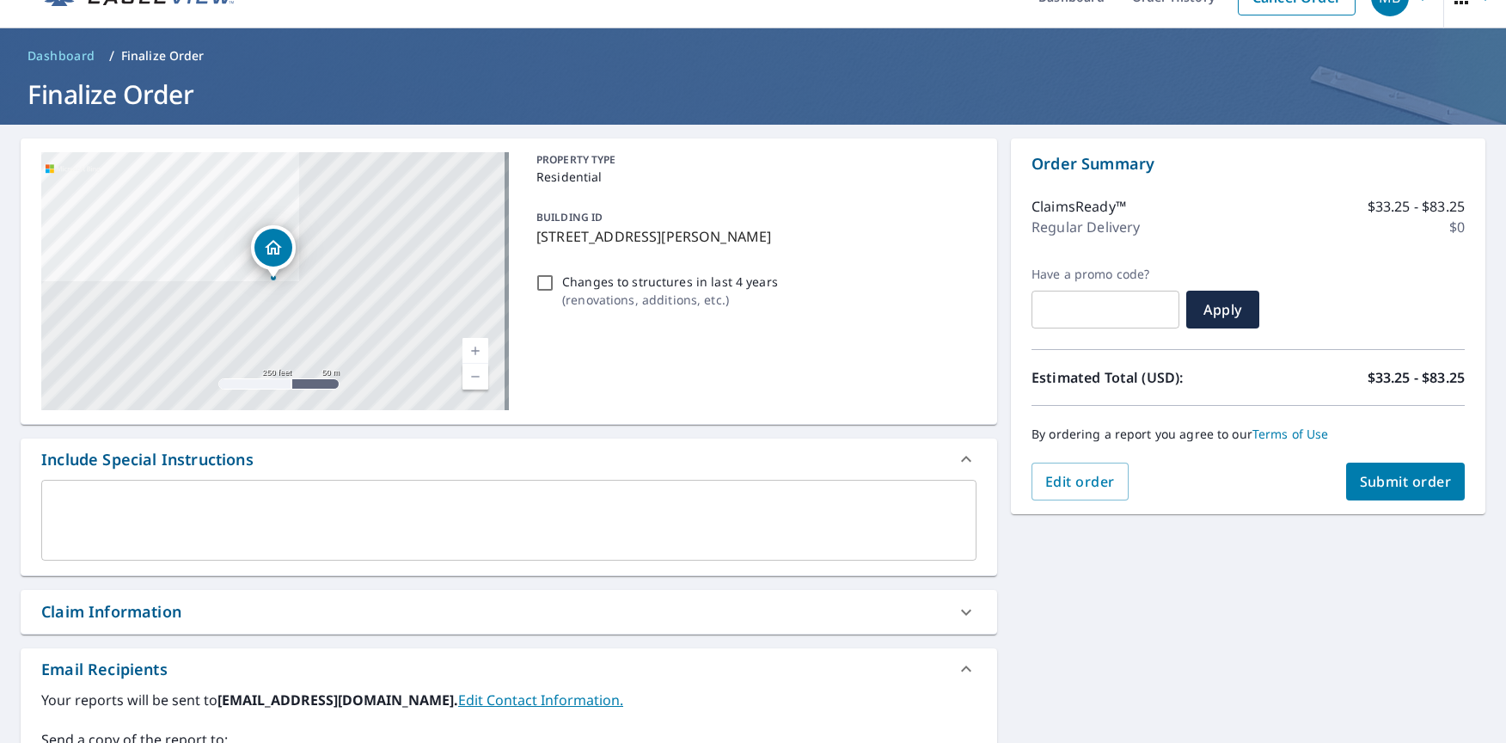
scroll to position [30, 0]
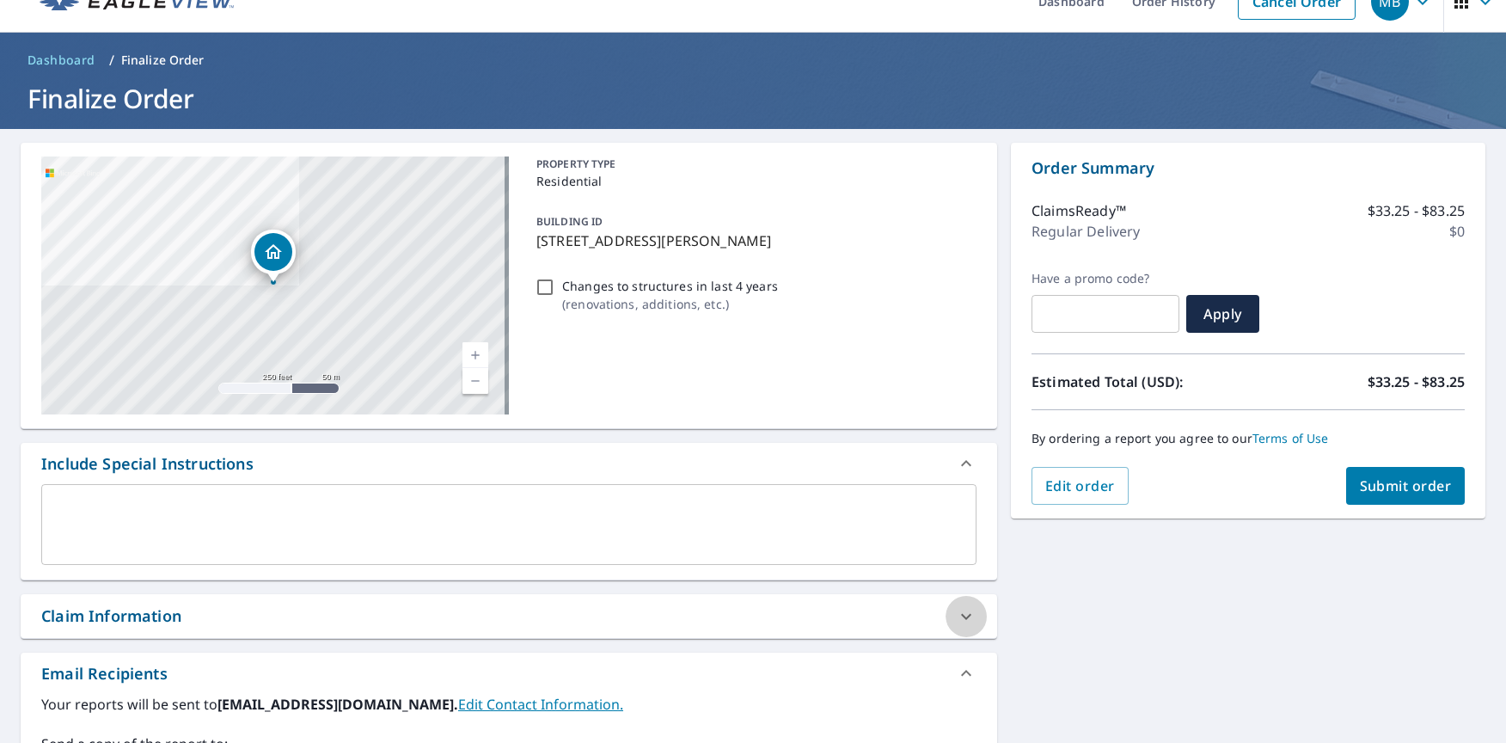
click at [956, 612] on icon at bounding box center [966, 616] width 21 height 21
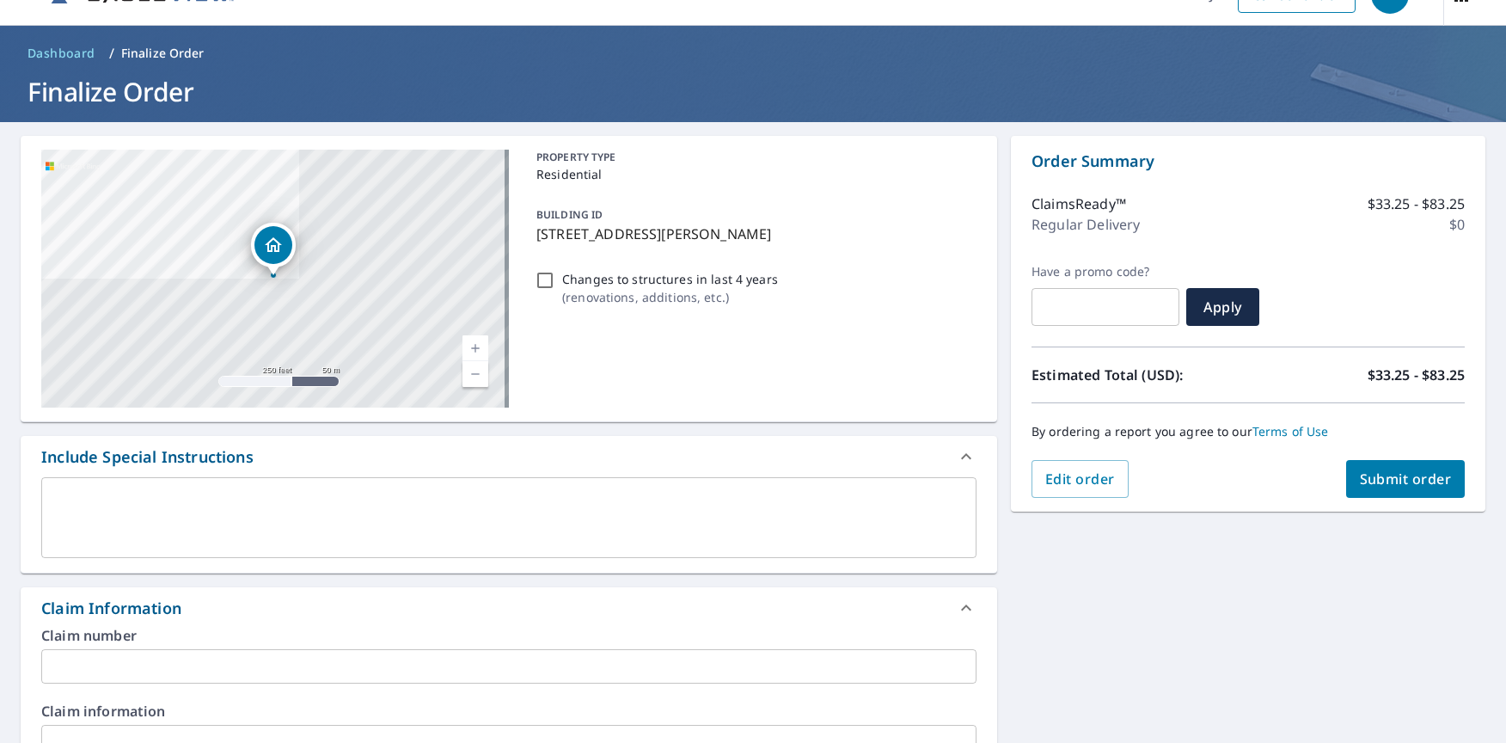
scroll to position [0, 0]
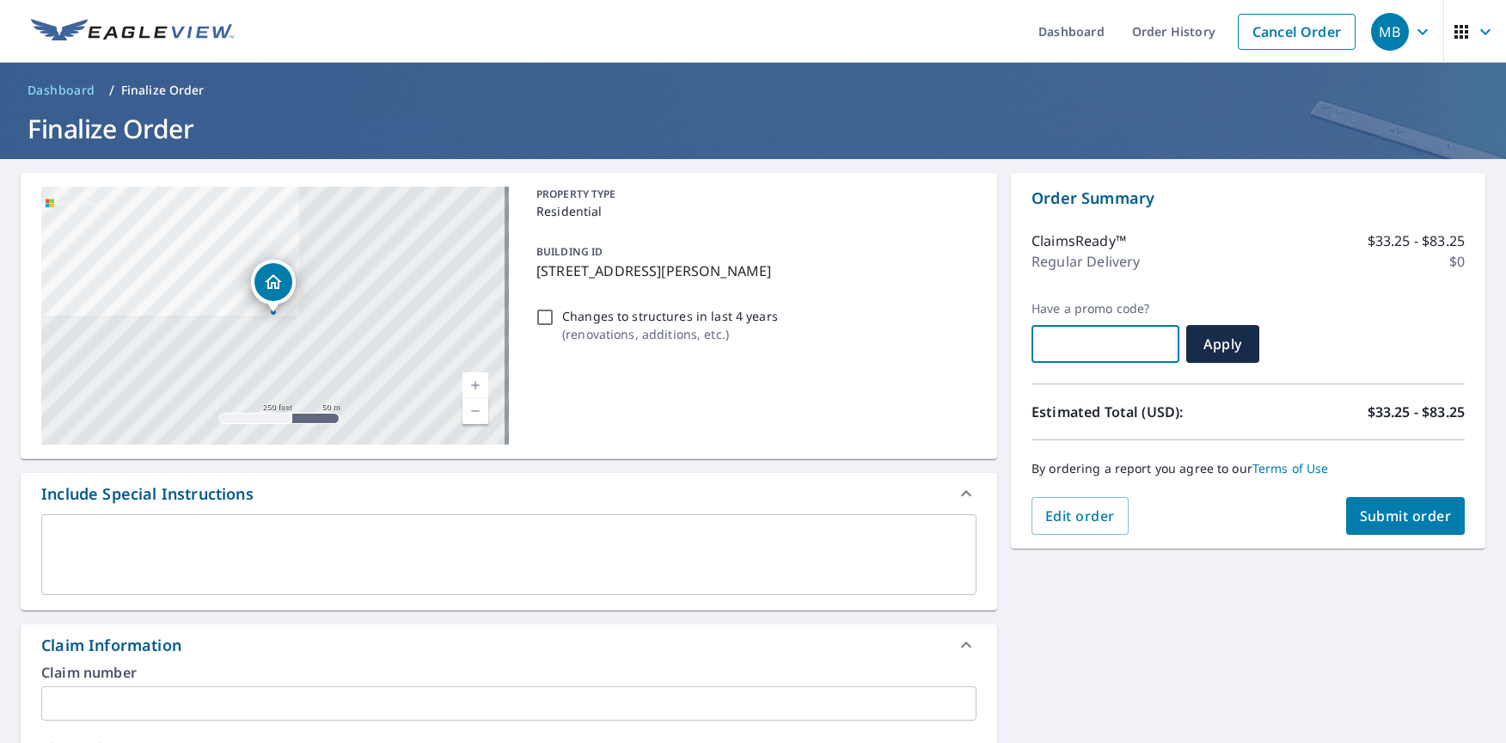
click at [1096, 353] on input "text" at bounding box center [1105, 344] width 148 height 48
click at [1404, 525] on button "Submit order" at bounding box center [1405, 516] width 119 height 38
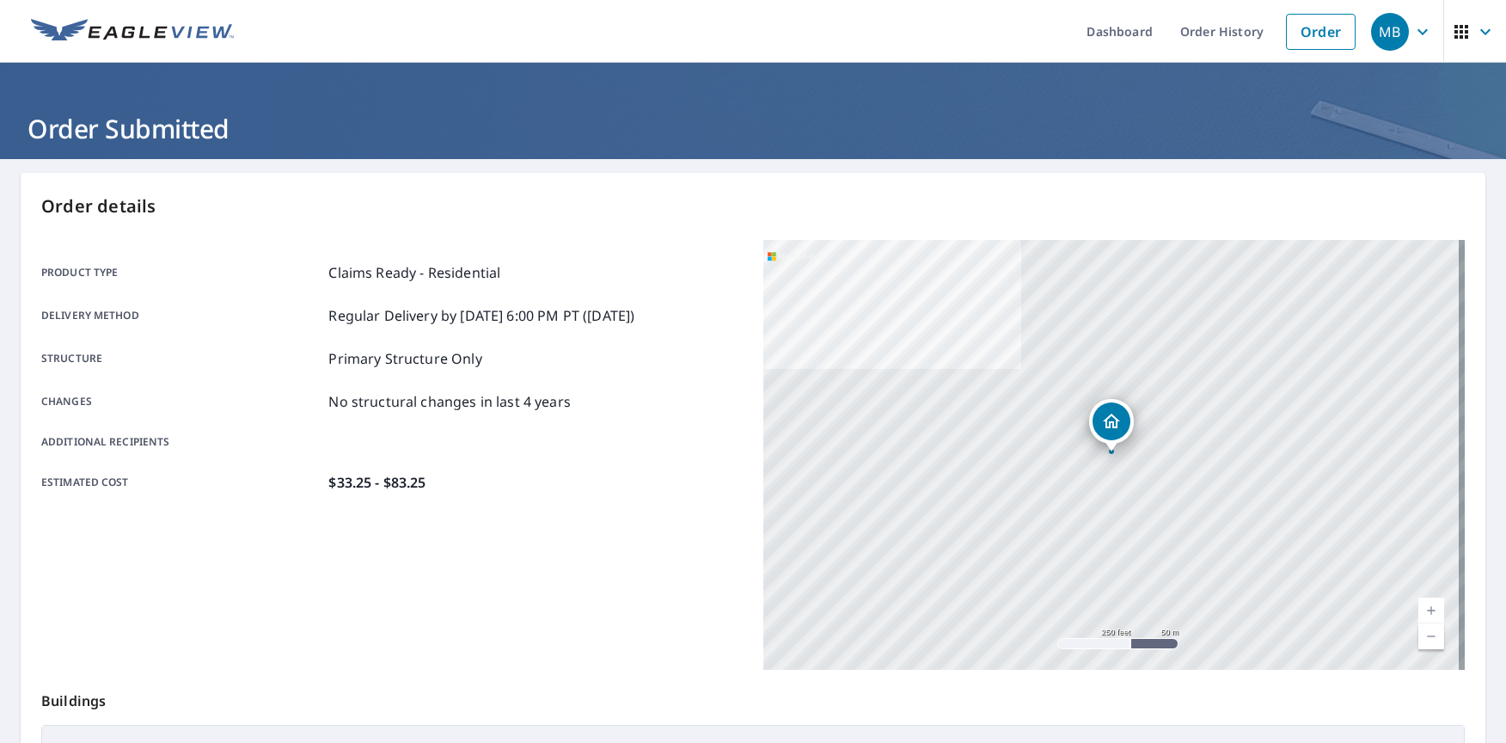
click at [1189, 234] on div "Order details Product type Claims Ready - Residential Delivery method Regular D…" at bounding box center [753, 563] width 1465 height 781
